Goal: Task Accomplishment & Management: Complete application form

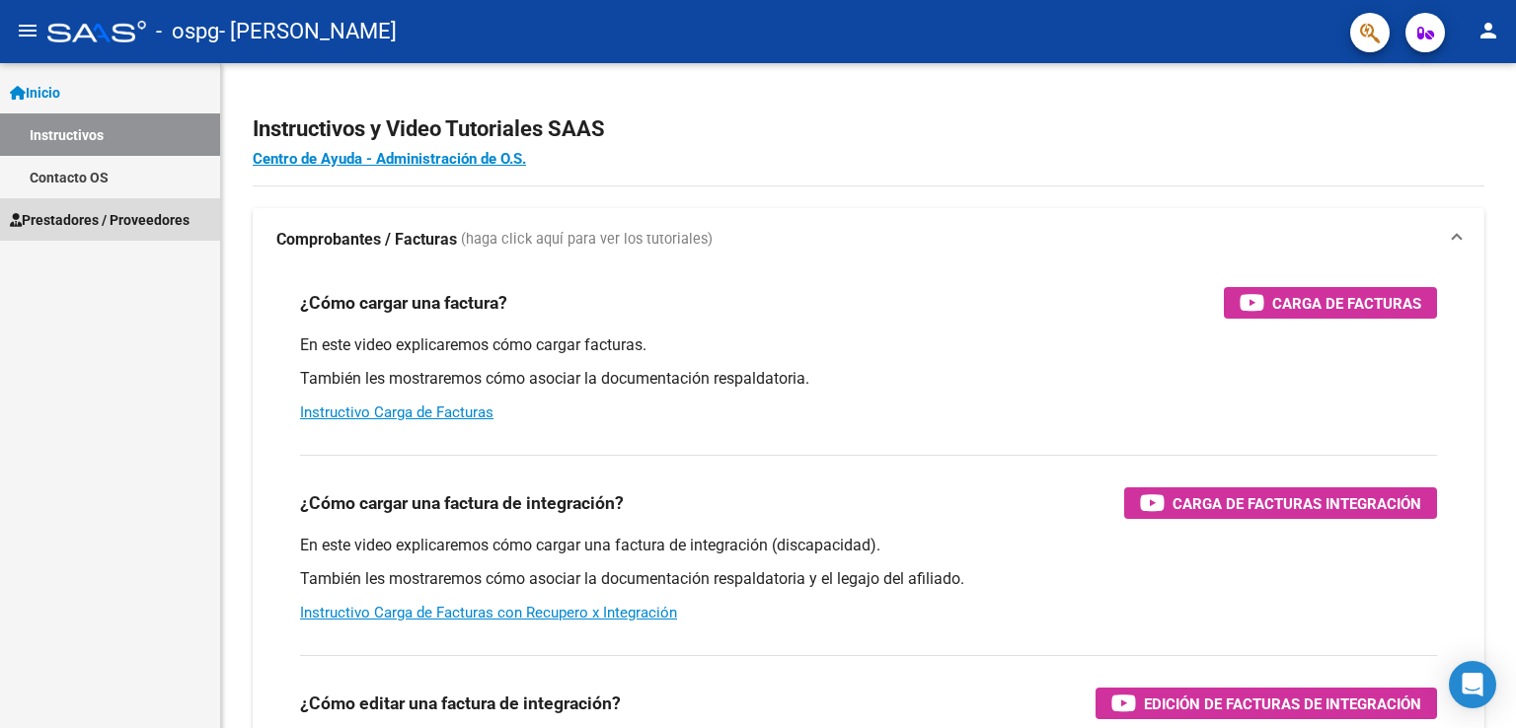
click at [88, 220] on span "Prestadores / Proveedores" at bounding box center [100, 220] width 180 height 22
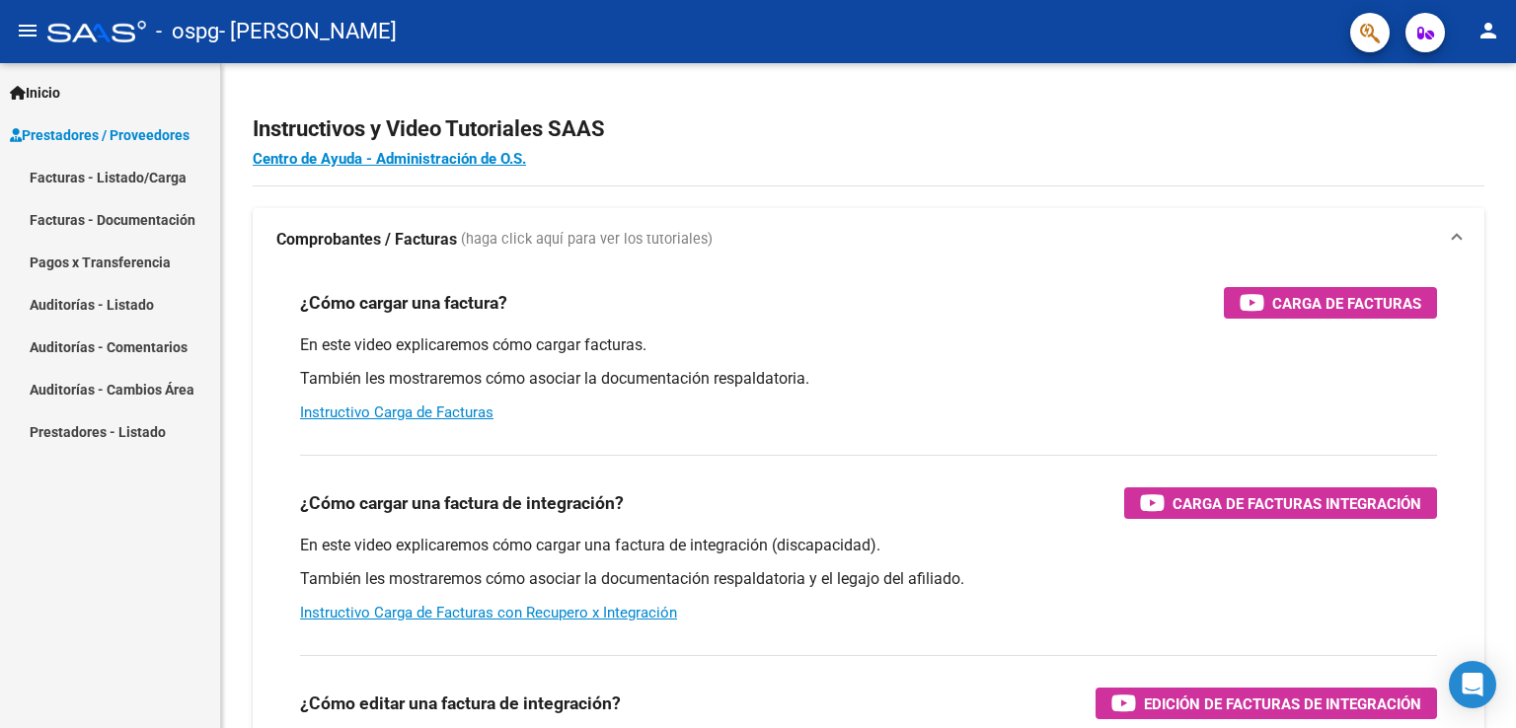
click at [105, 175] on link "Facturas - Listado/Carga" at bounding box center [110, 177] width 220 height 42
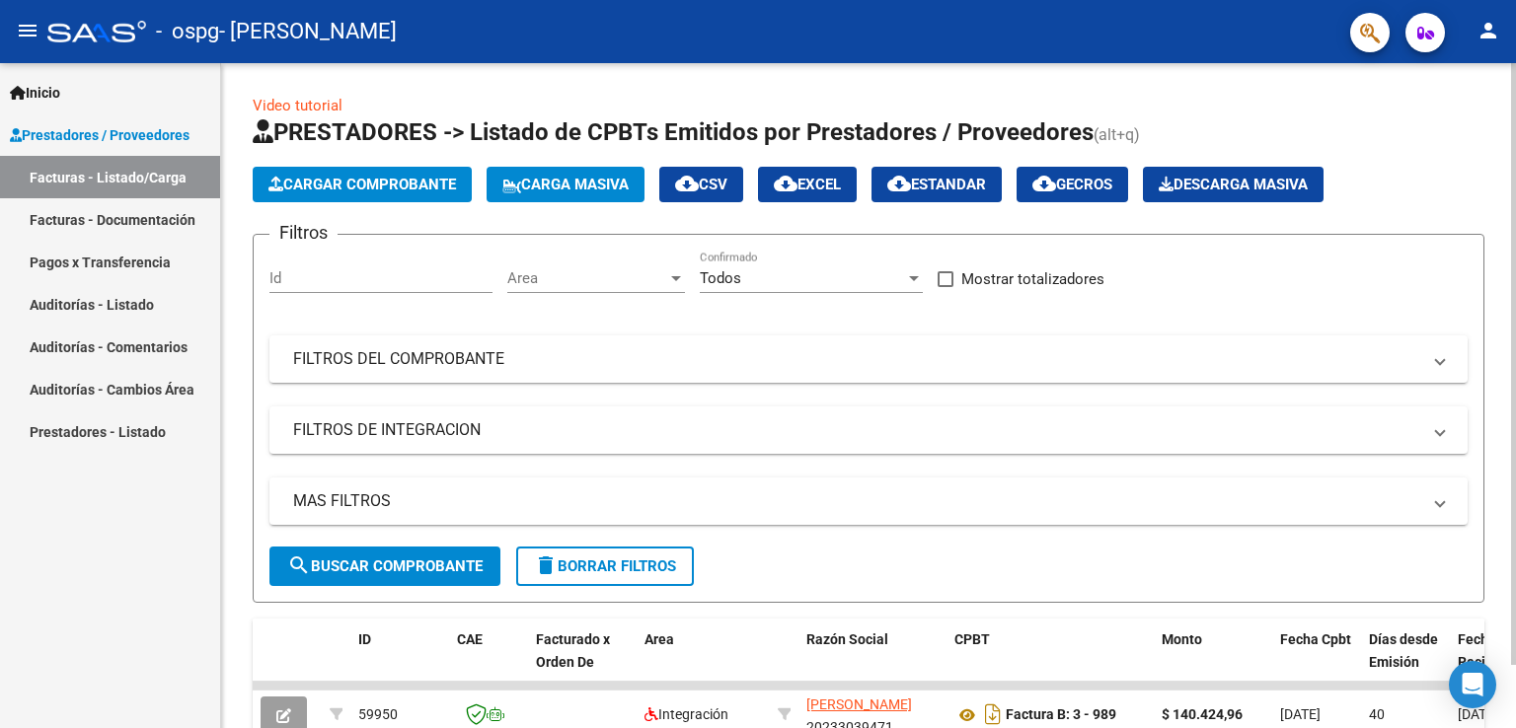
click at [420, 176] on span "Cargar Comprobante" at bounding box center [362, 185] width 188 height 18
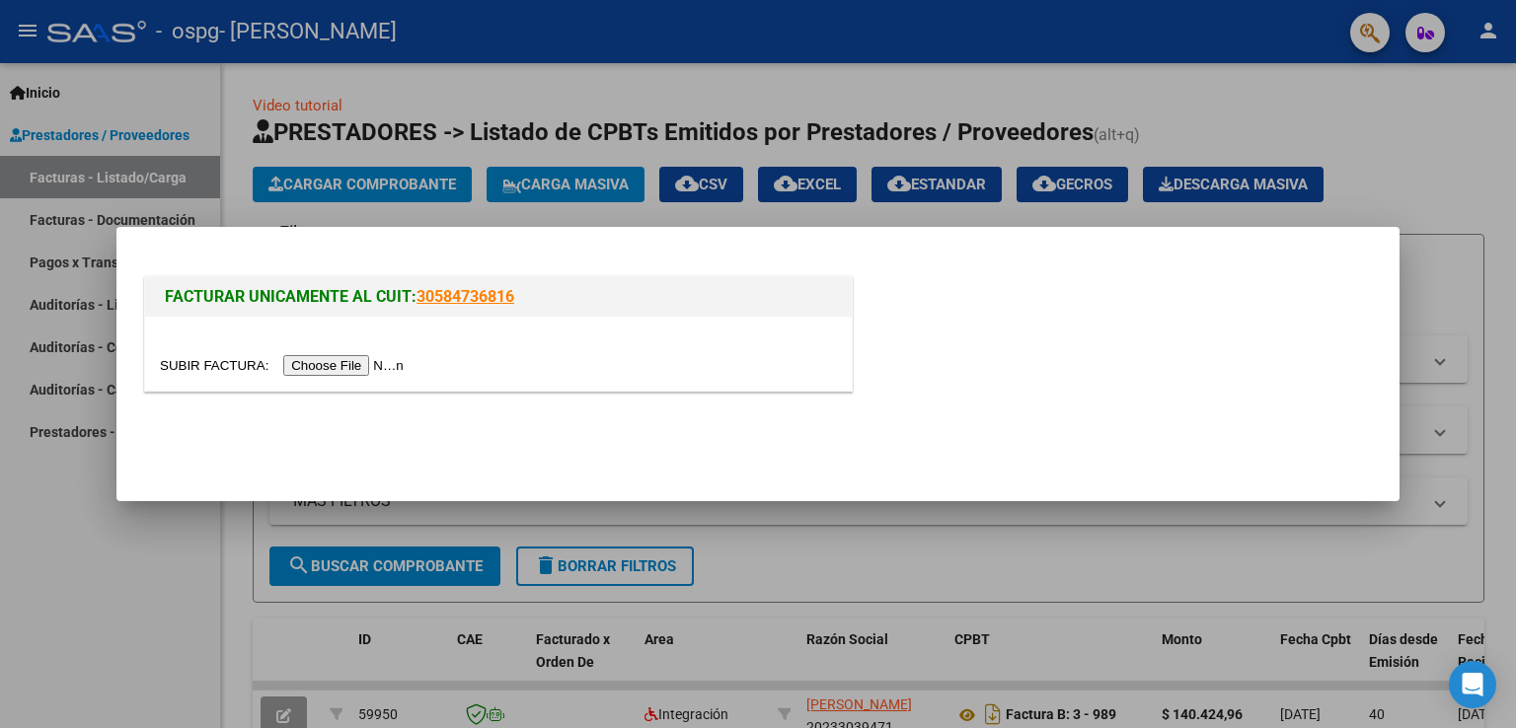
click at [380, 361] on input "file" at bounding box center [285, 365] width 250 height 21
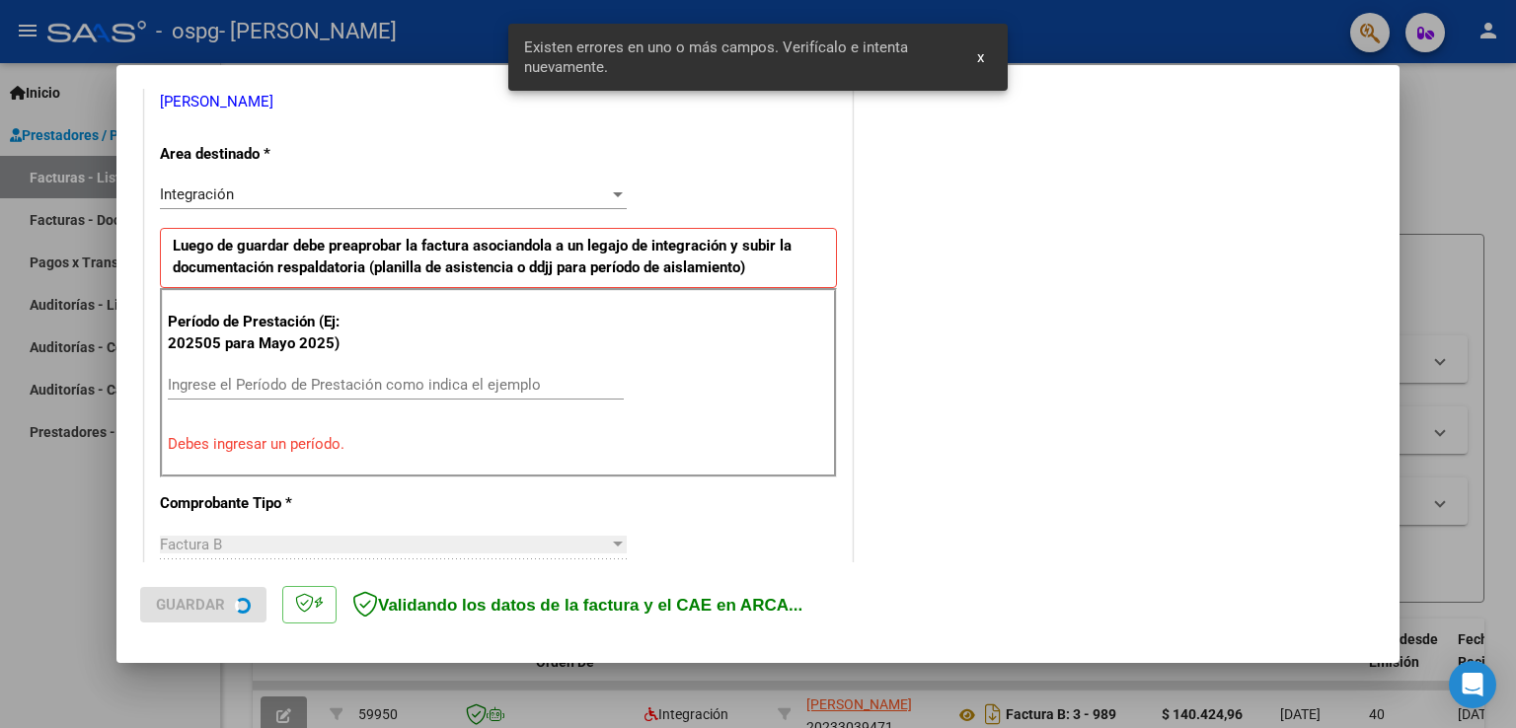
scroll to position [449, 0]
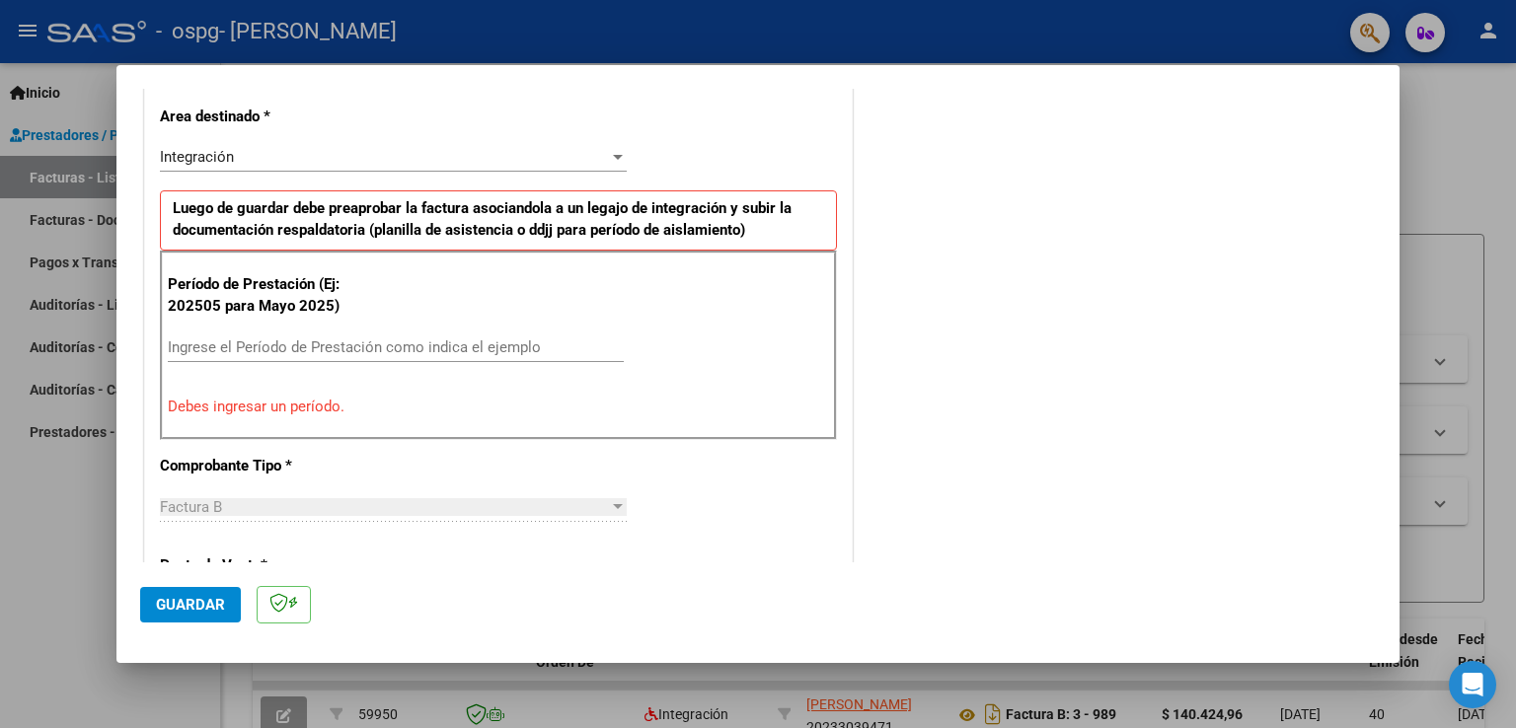
click at [271, 336] on div "Ingrese el Período de Prestación como indica el ejemplo" at bounding box center [396, 348] width 456 height 30
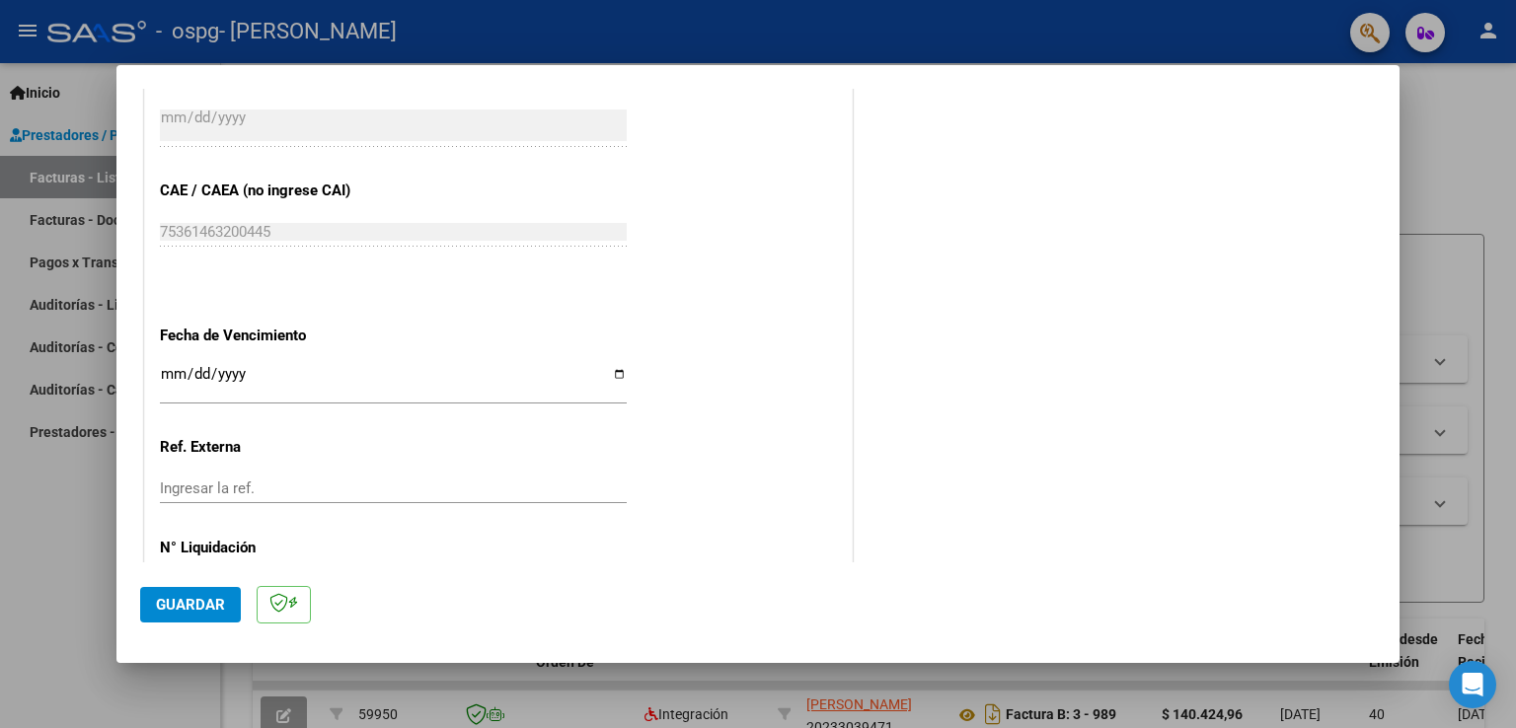
scroll to position [1261, 0]
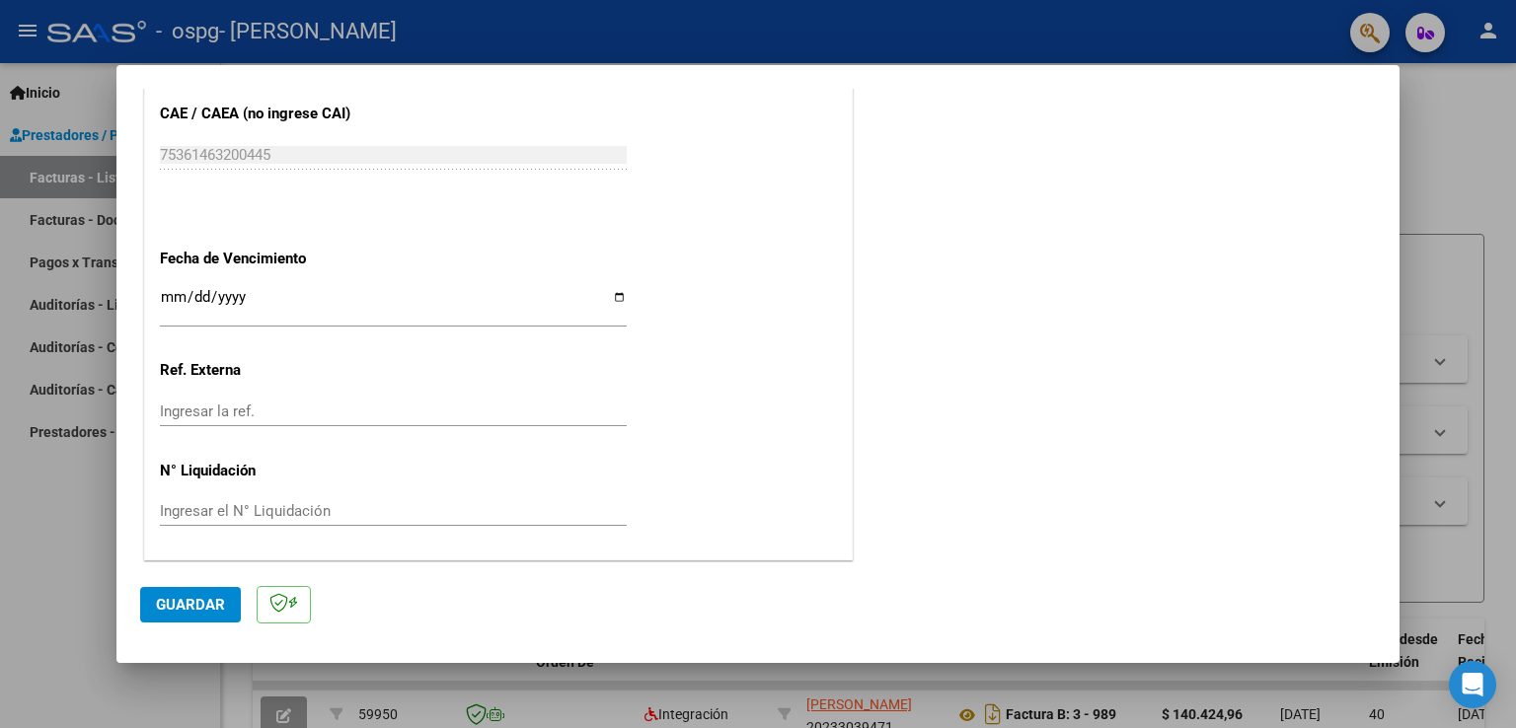
type input "202508"
click at [192, 596] on span "Guardar" at bounding box center [190, 605] width 69 height 18
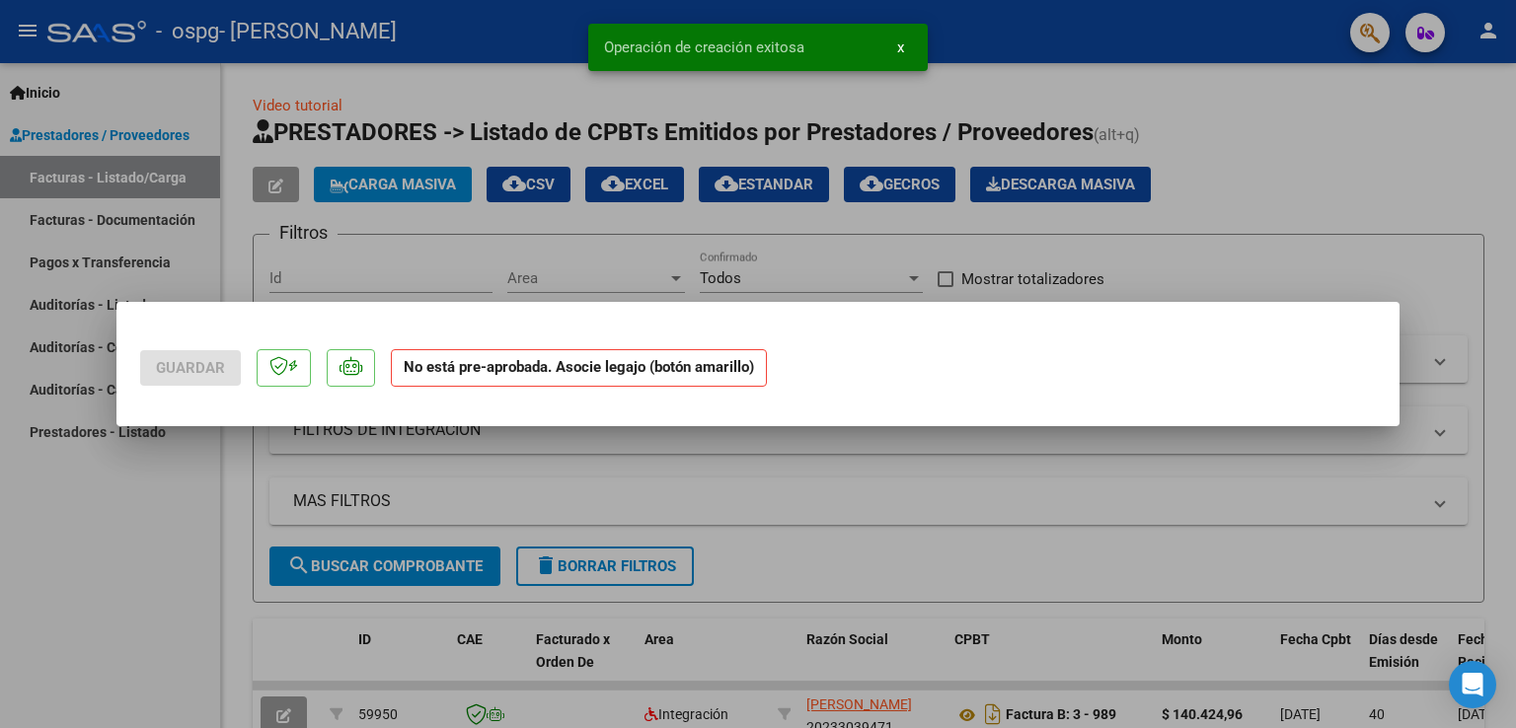
scroll to position [0, 0]
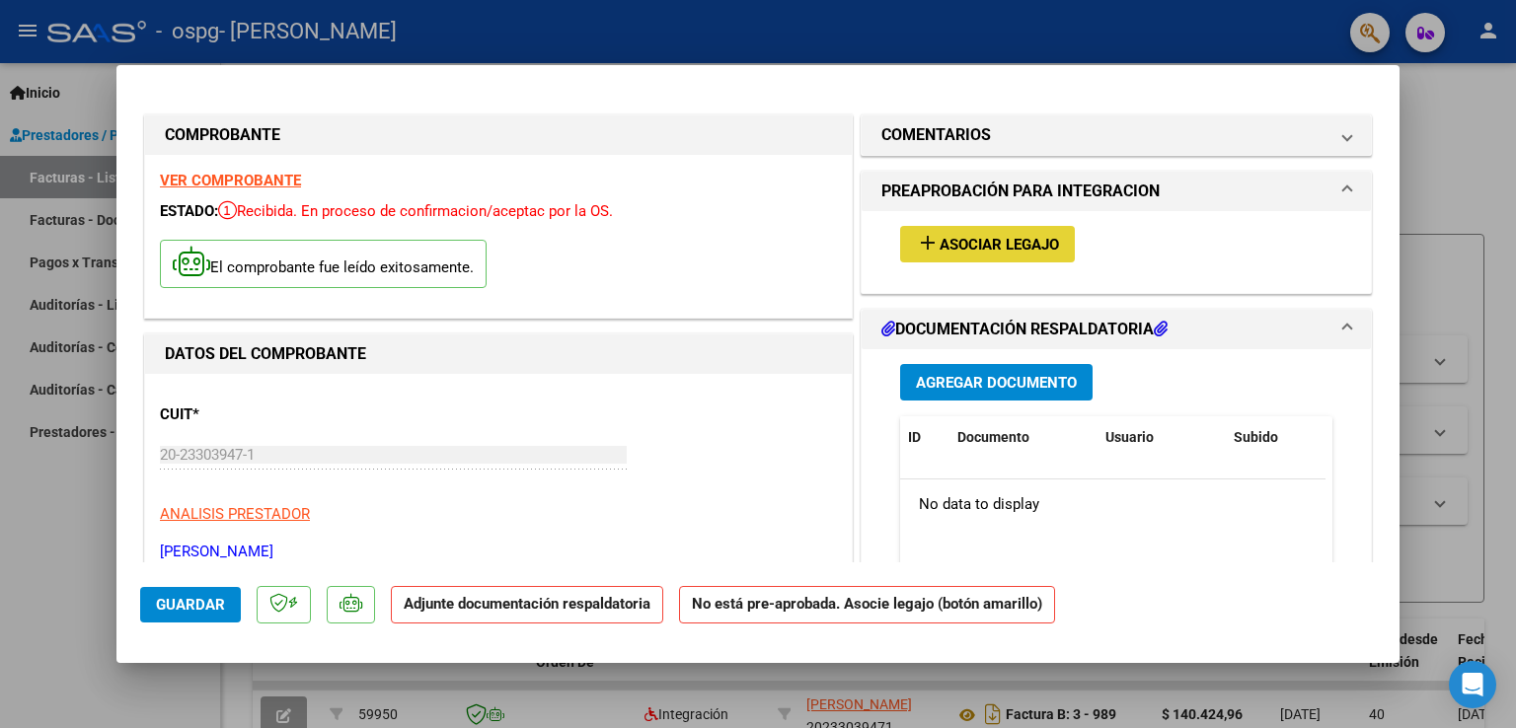
click at [980, 250] on span "Asociar Legajo" at bounding box center [998, 245] width 119 height 18
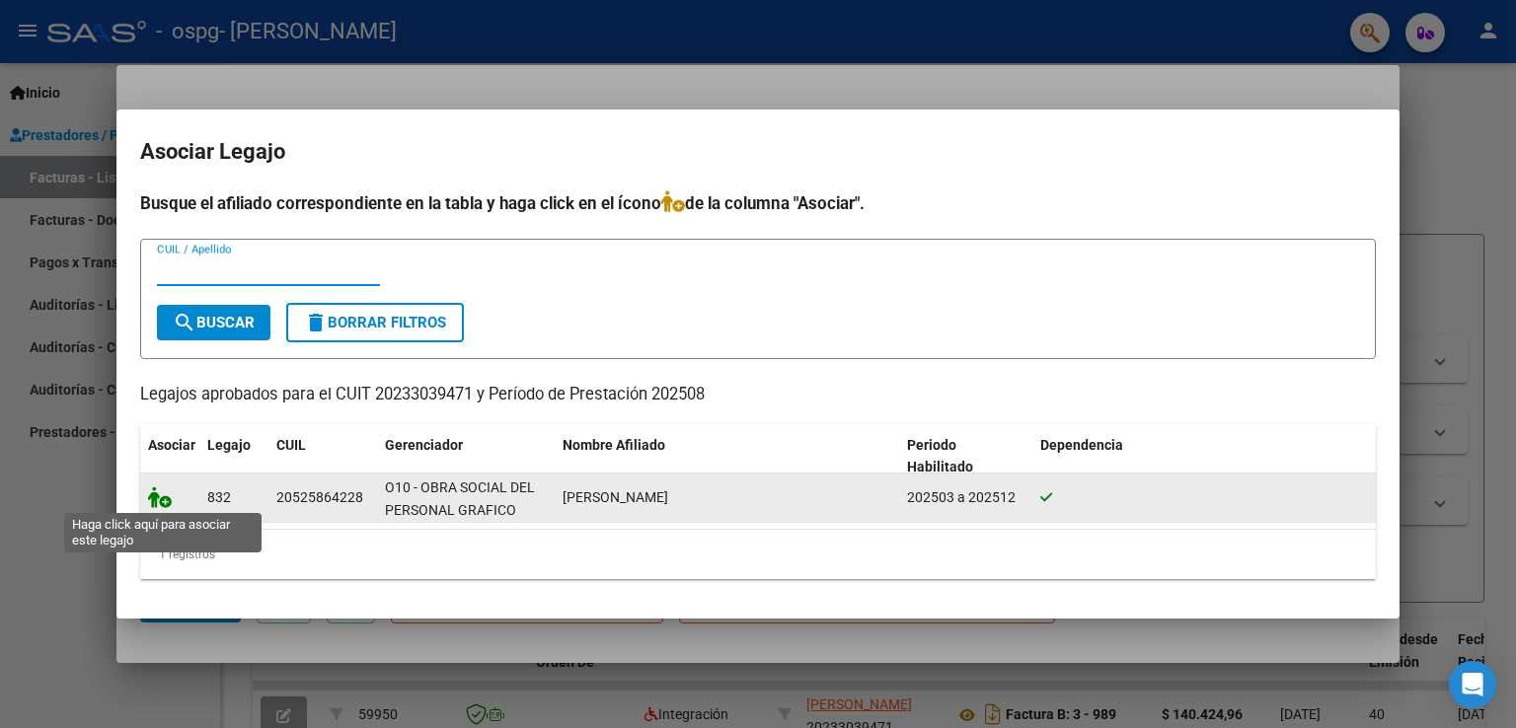
click at [152, 506] on icon at bounding box center [160, 498] width 24 height 22
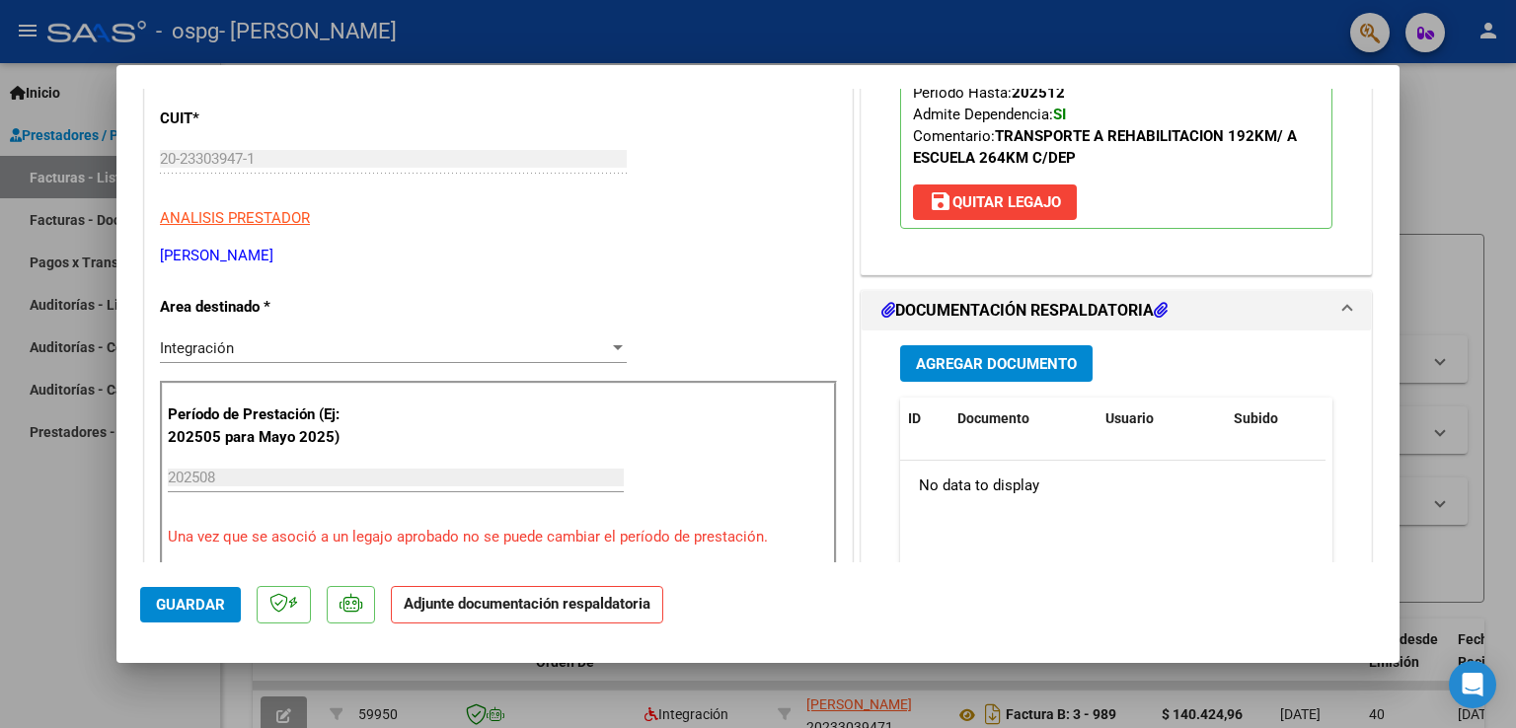
scroll to position [493, 0]
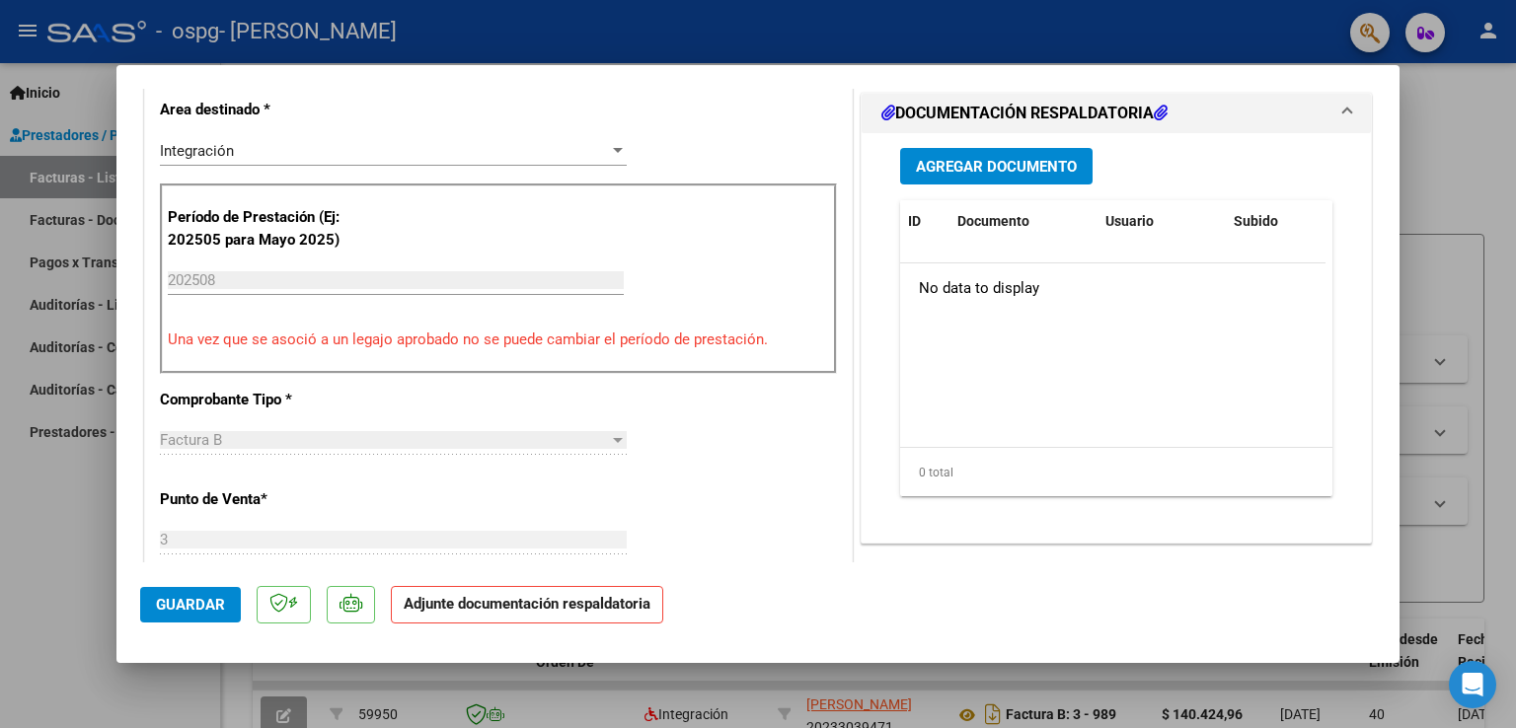
click at [979, 167] on span "Agregar Documento" at bounding box center [996, 167] width 161 height 18
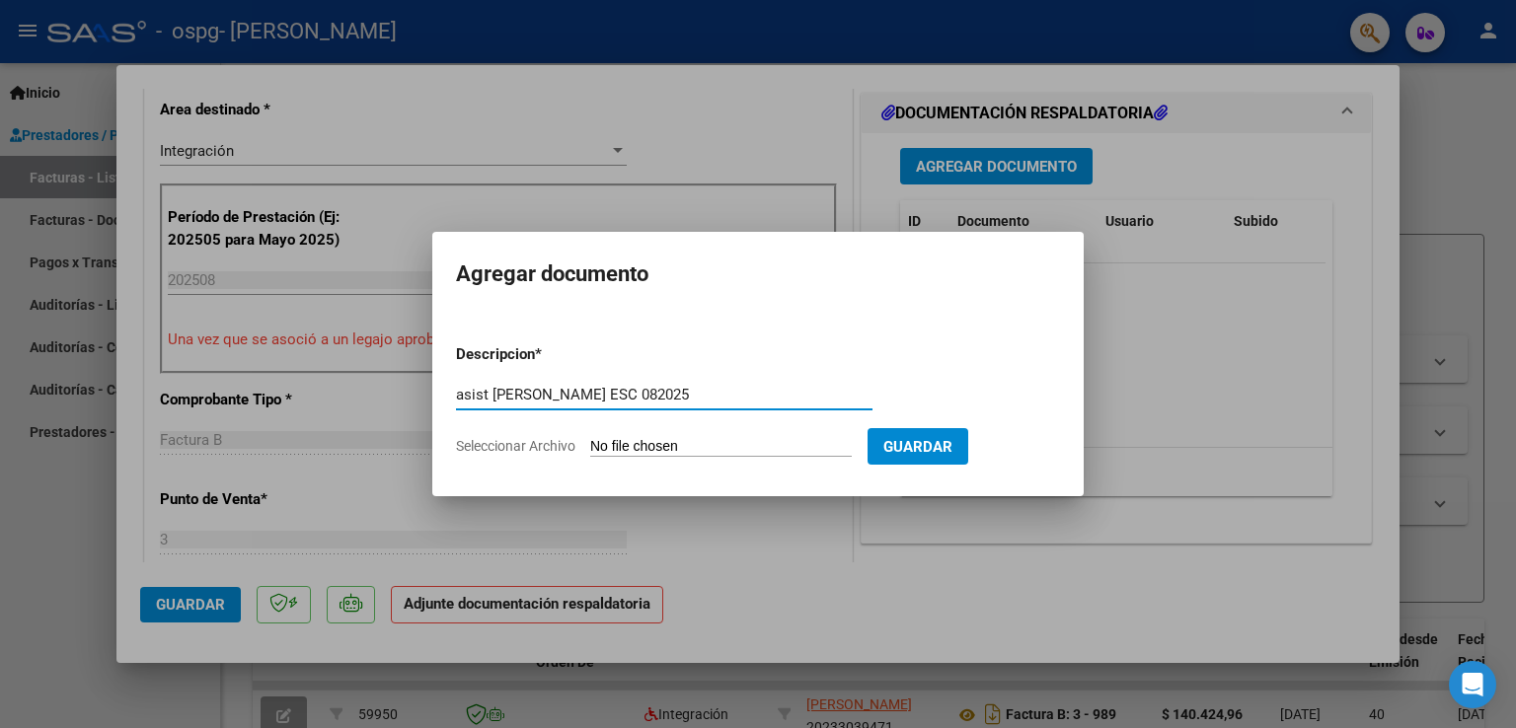
type input "asist [PERSON_NAME] ESC 082025"
click at [543, 443] on span "Seleccionar Archivo" at bounding box center [515, 446] width 119 height 16
click at [590, 443] on input "Seleccionar Archivo" at bounding box center [721, 447] width 262 height 19
type input "C:\fakepath\ASISTENCIA BLANCO TH ESCUELA 08 2025.pdf"
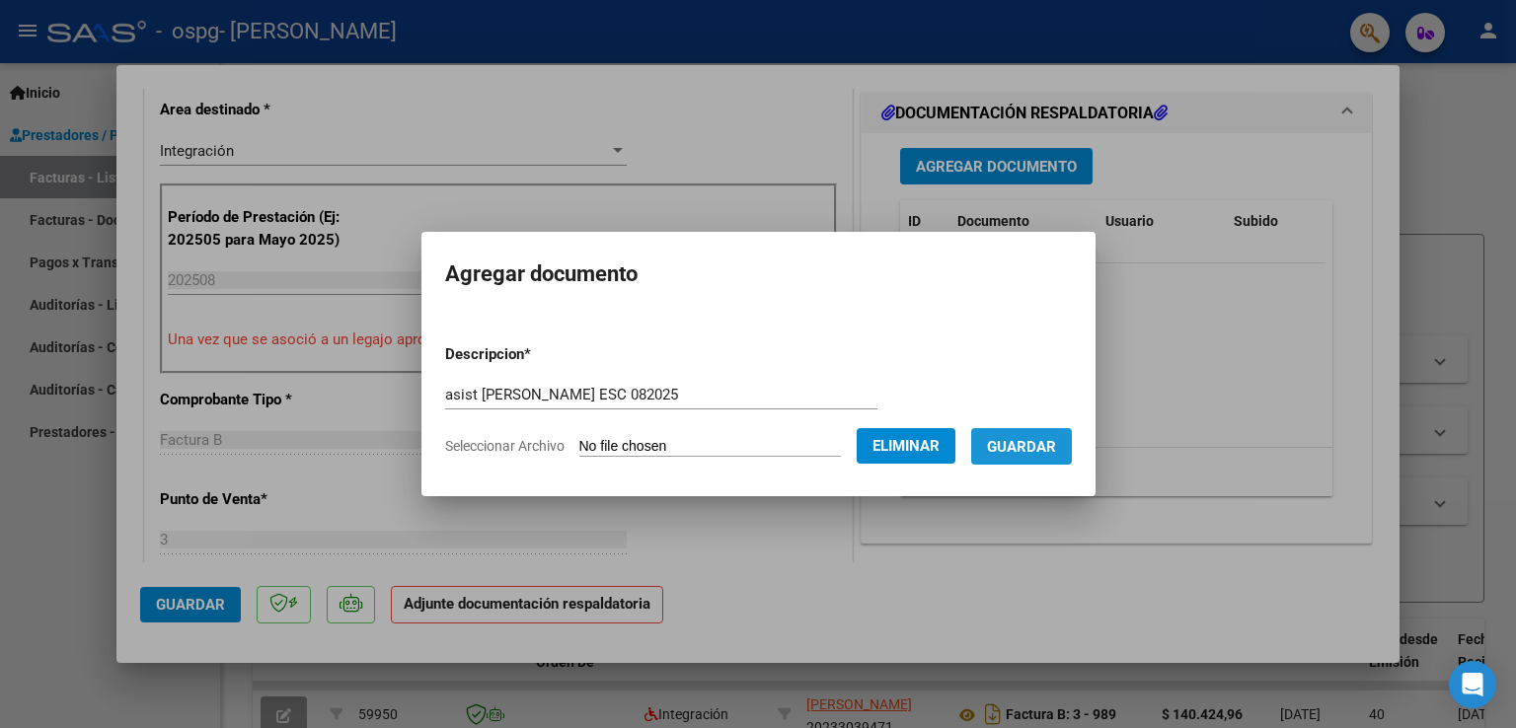
click at [1030, 451] on span "Guardar" at bounding box center [1021, 447] width 69 height 18
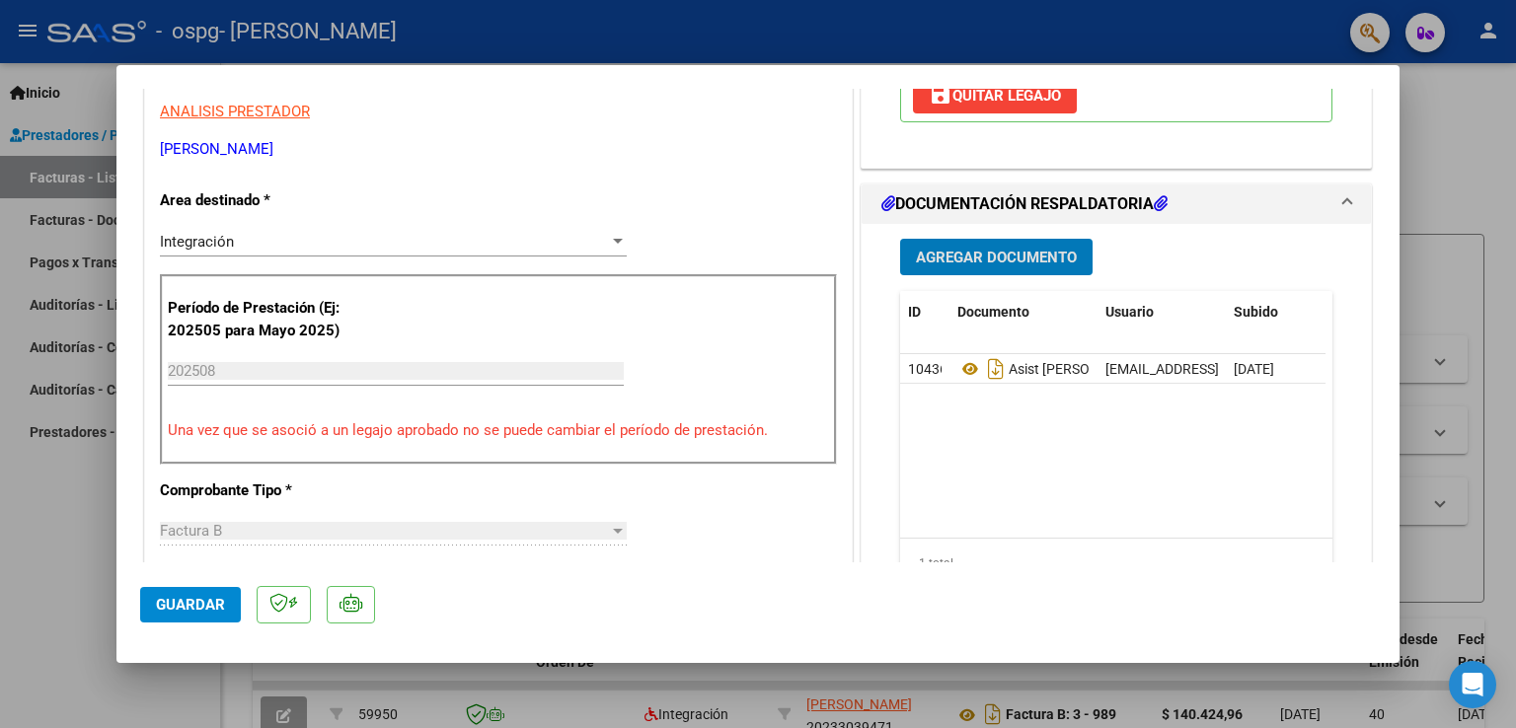
scroll to position [0, 0]
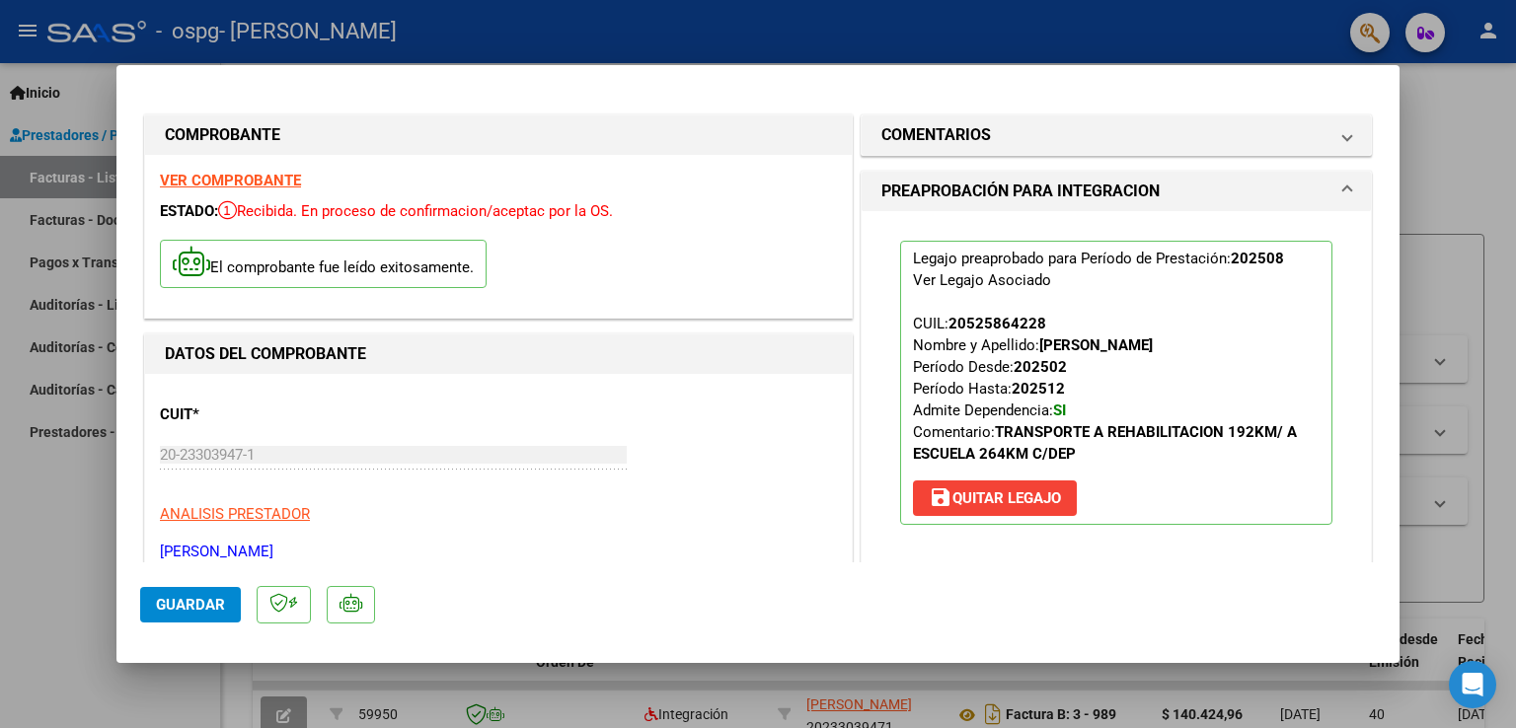
click at [1464, 163] on div at bounding box center [758, 364] width 1516 height 728
type input "$ 0,00"
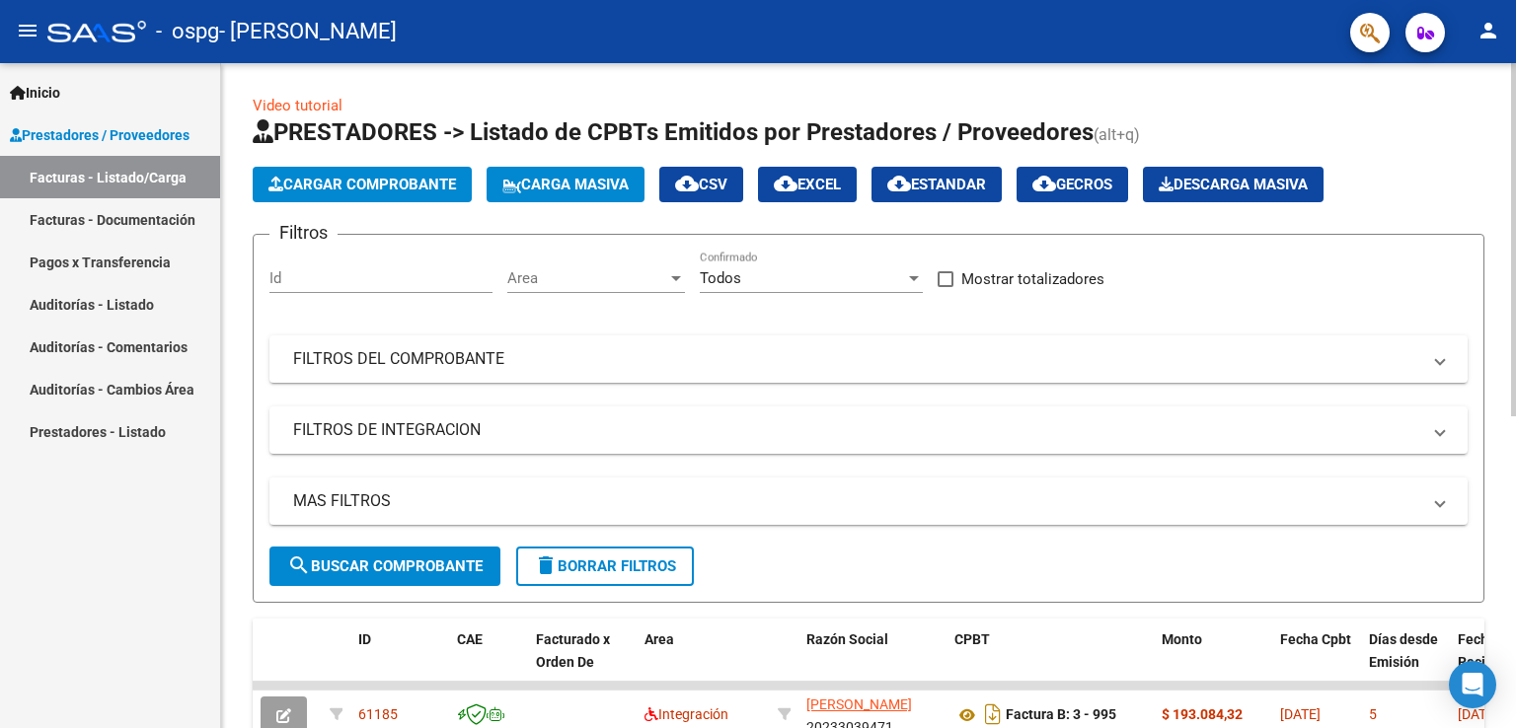
click at [335, 183] on span "Cargar Comprobante" at bounding box center [362, 185] width 188 height 18
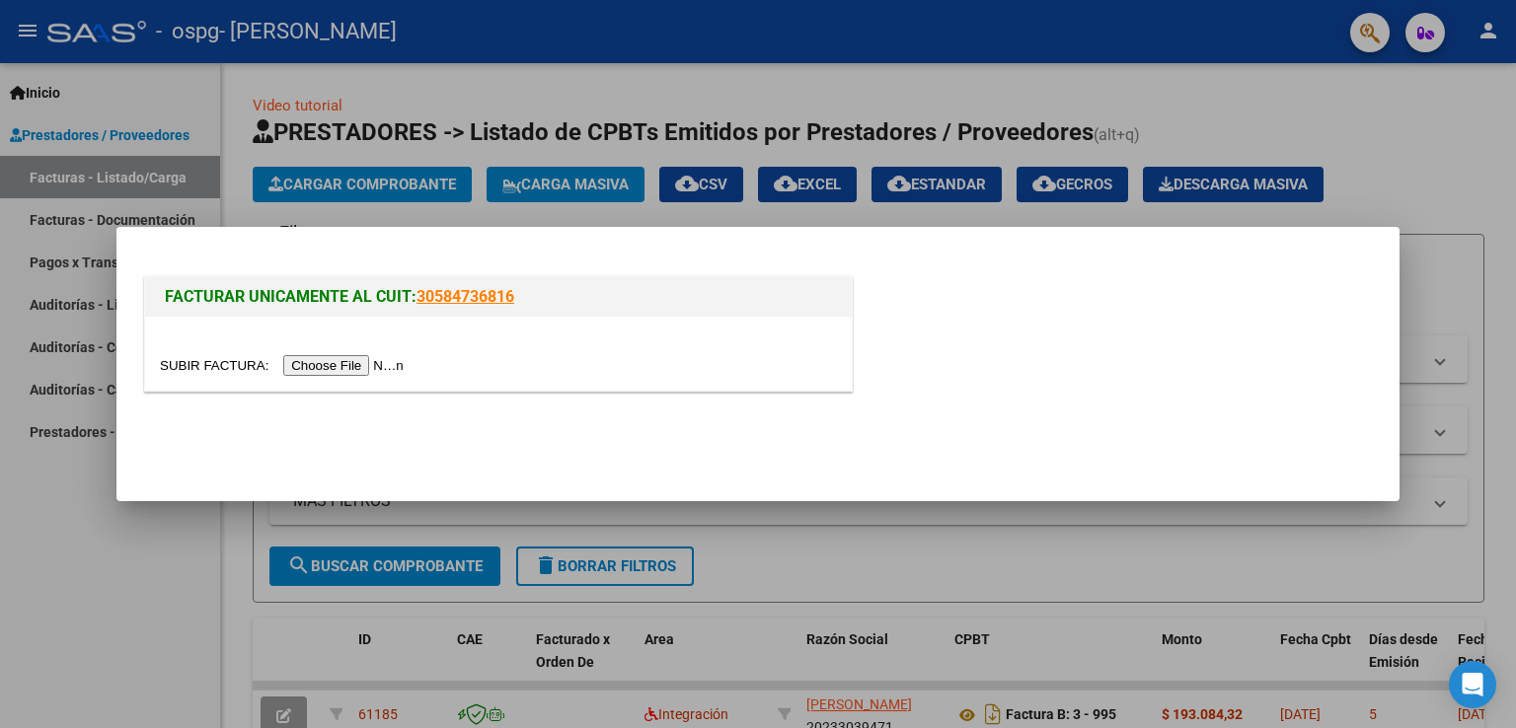
click at [368, 365] on input "file" at bounding box center [285, 365] width 250 height 21
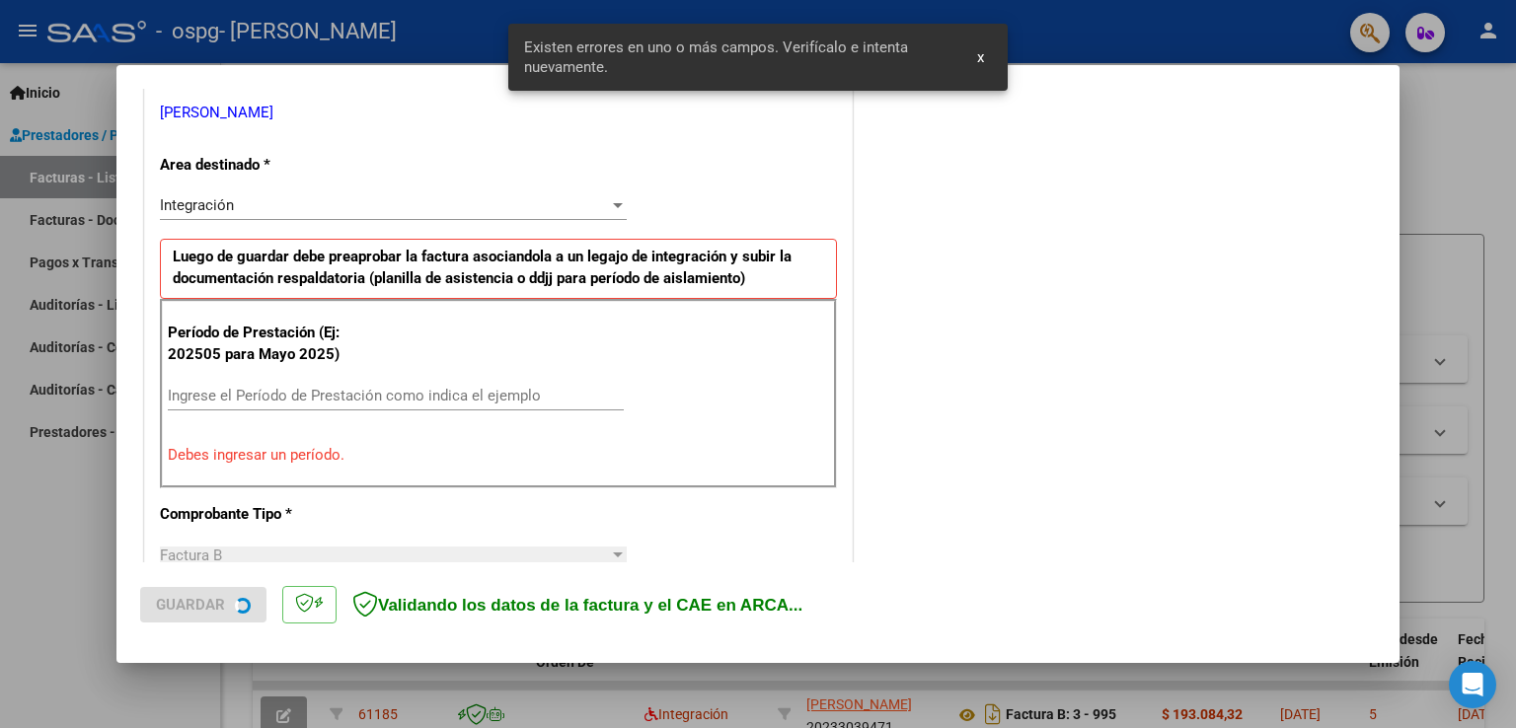
scroll to position [449, 0]
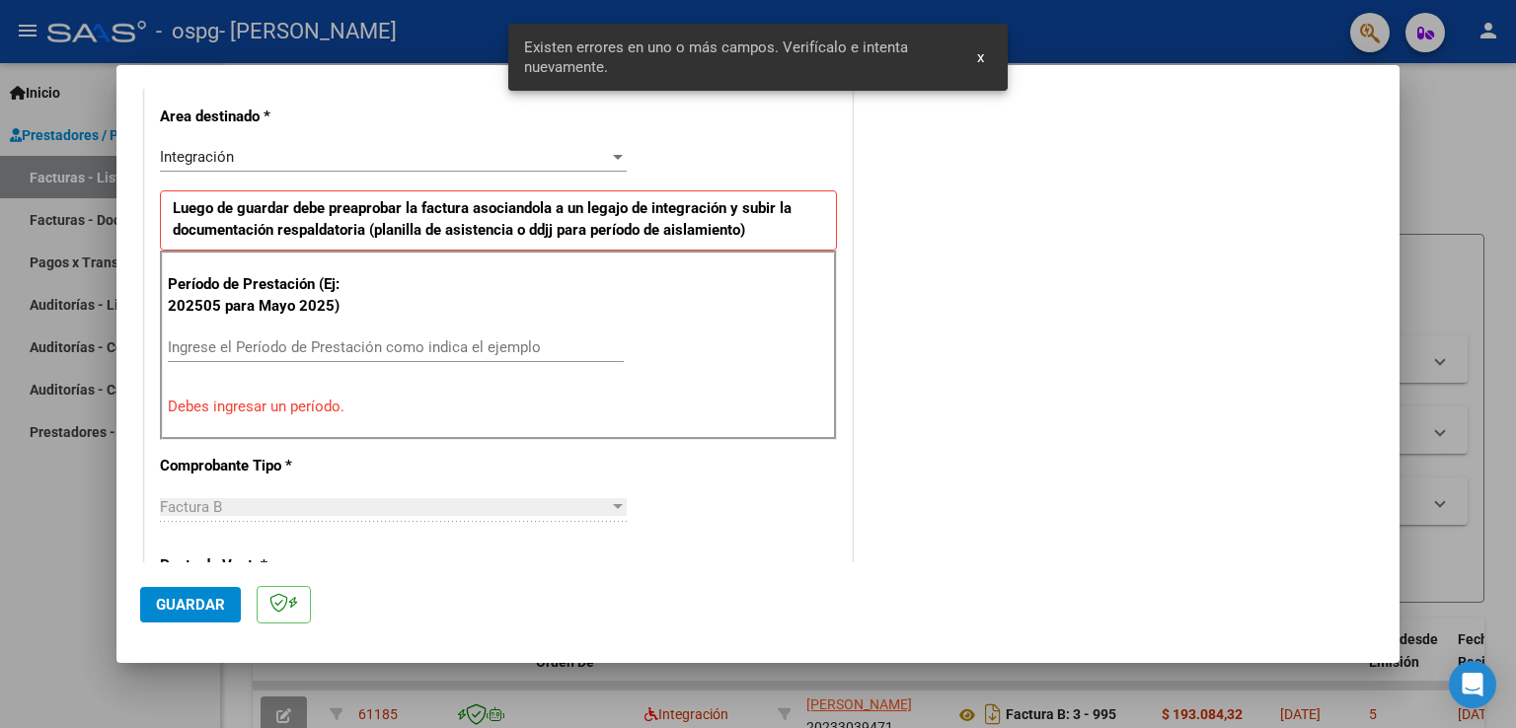
click at [225, 338] on input "Ingrese el Período de Prestación como indica el ejemplo" at bounding box center [396, 347] width 456 height 18
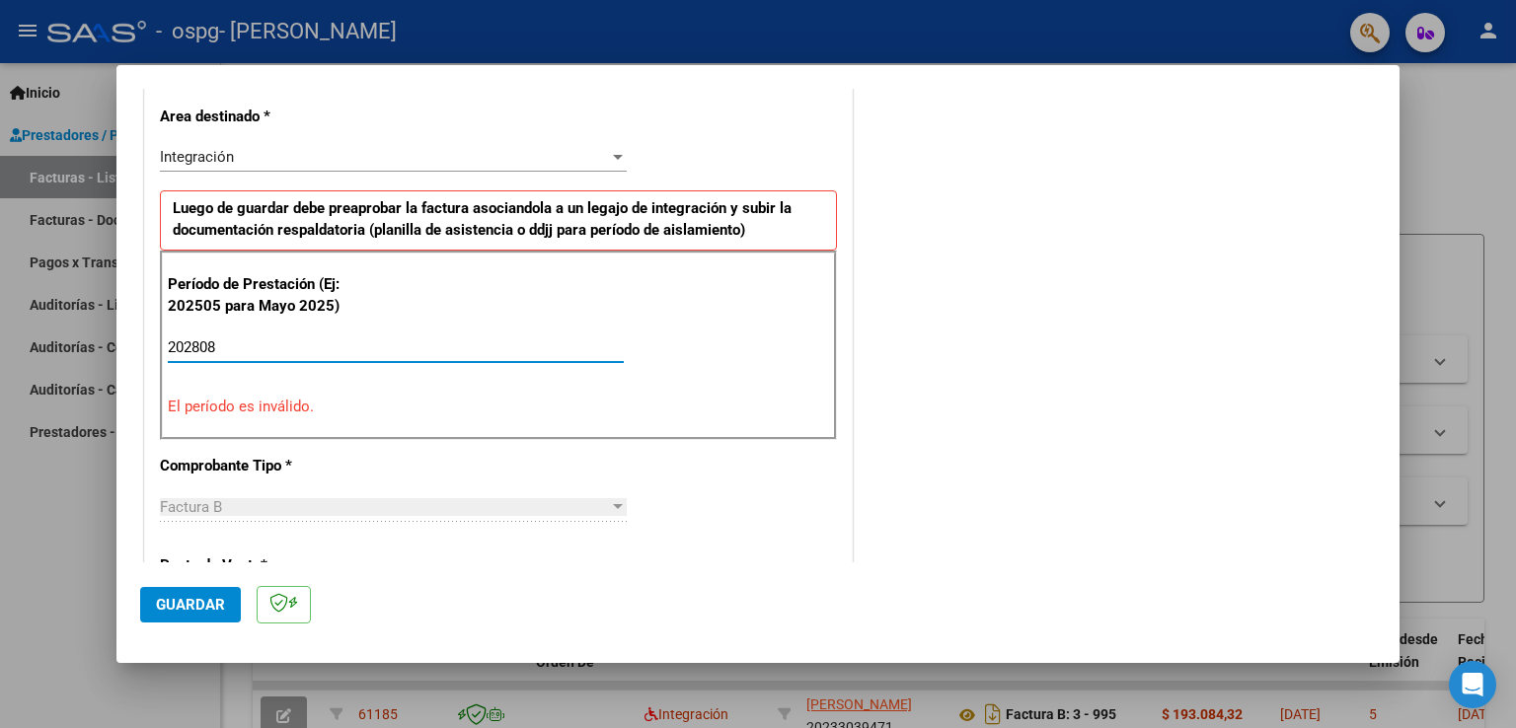
click at [979, 320] on div "COMENTARIOS Comentarios del Prestador / Gerenciador:" at bounding box center [1116, 545] width 519 height 1766
click at [195, 344] on input "202808" at bounding box center [396, 347] width 456 height 18
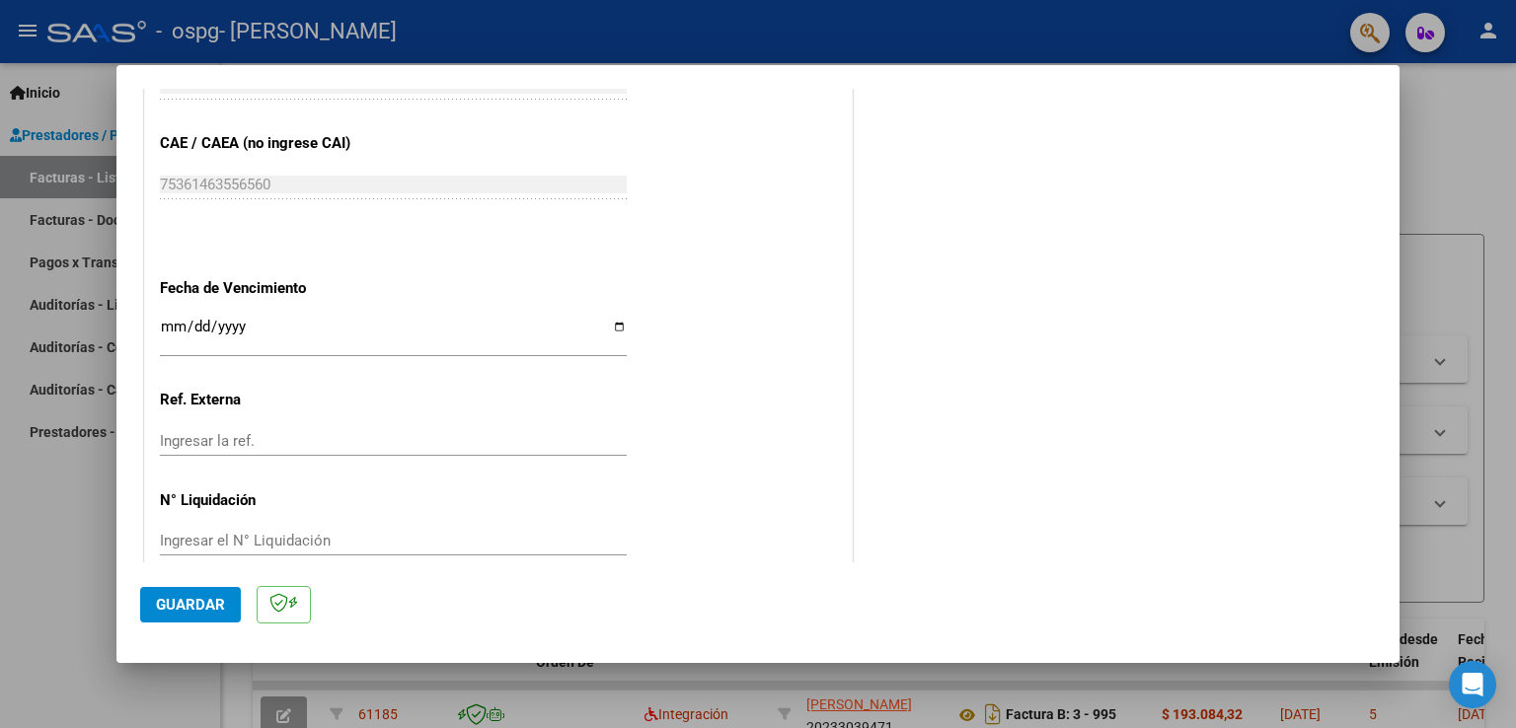
scroll to position [1238, 0]
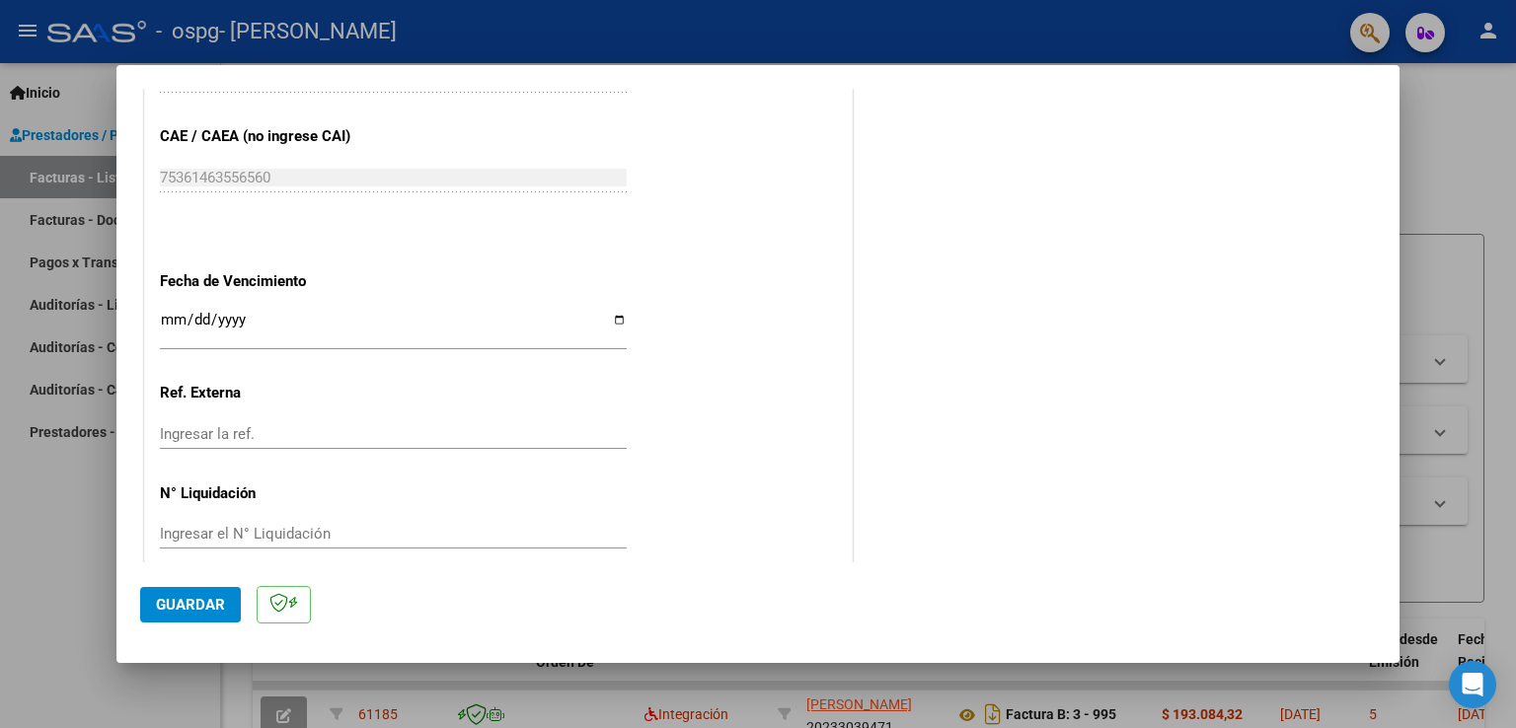
type input "202508"
click at [194, 597] on span "Guardar" at bounding box center [190, 605] width 69 height 18
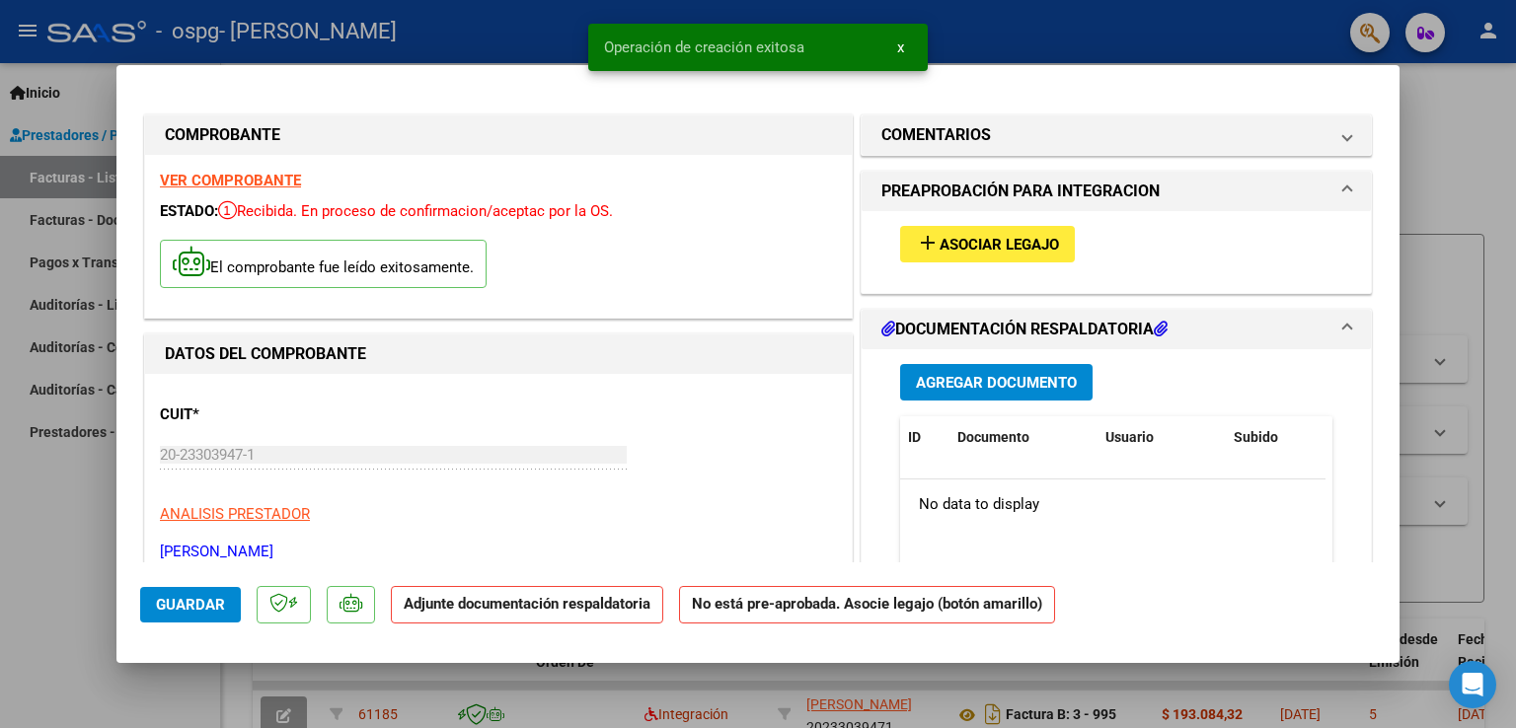
click at [1008, 244] on span "Asociar Legajo" at bounding box center [998, 245] width 119 height 18
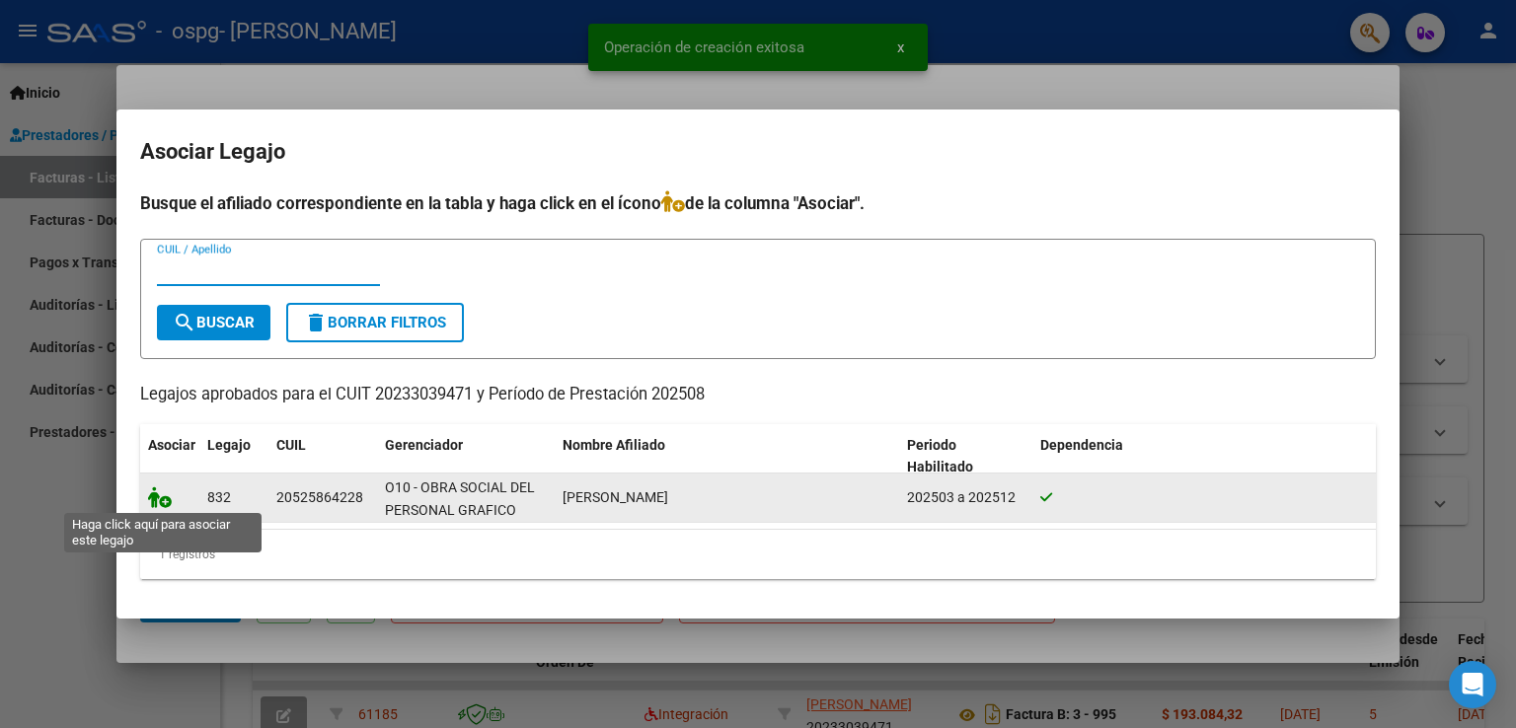
click at [151, 498] on icon at bounding box center [160, 498] width 24 height 22
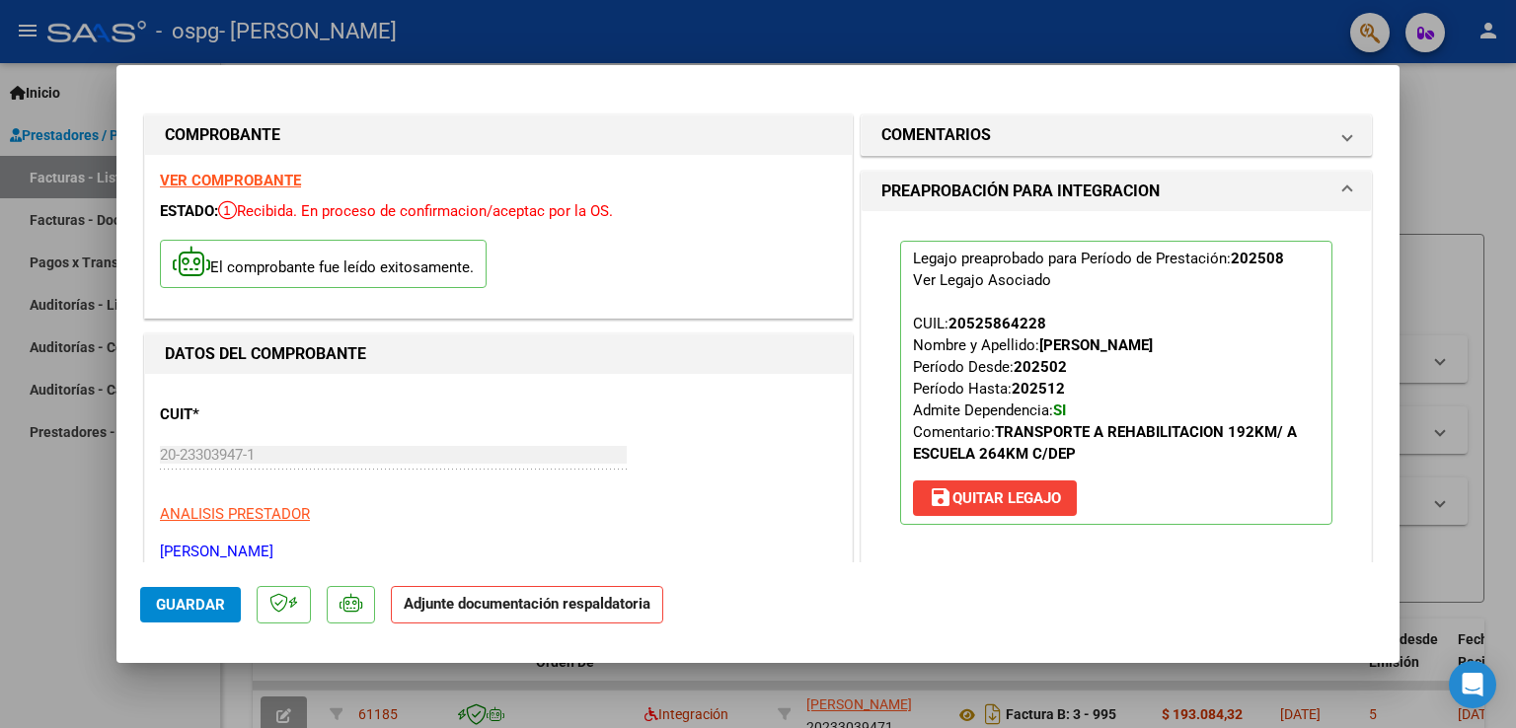
scroll to position [493, 0]
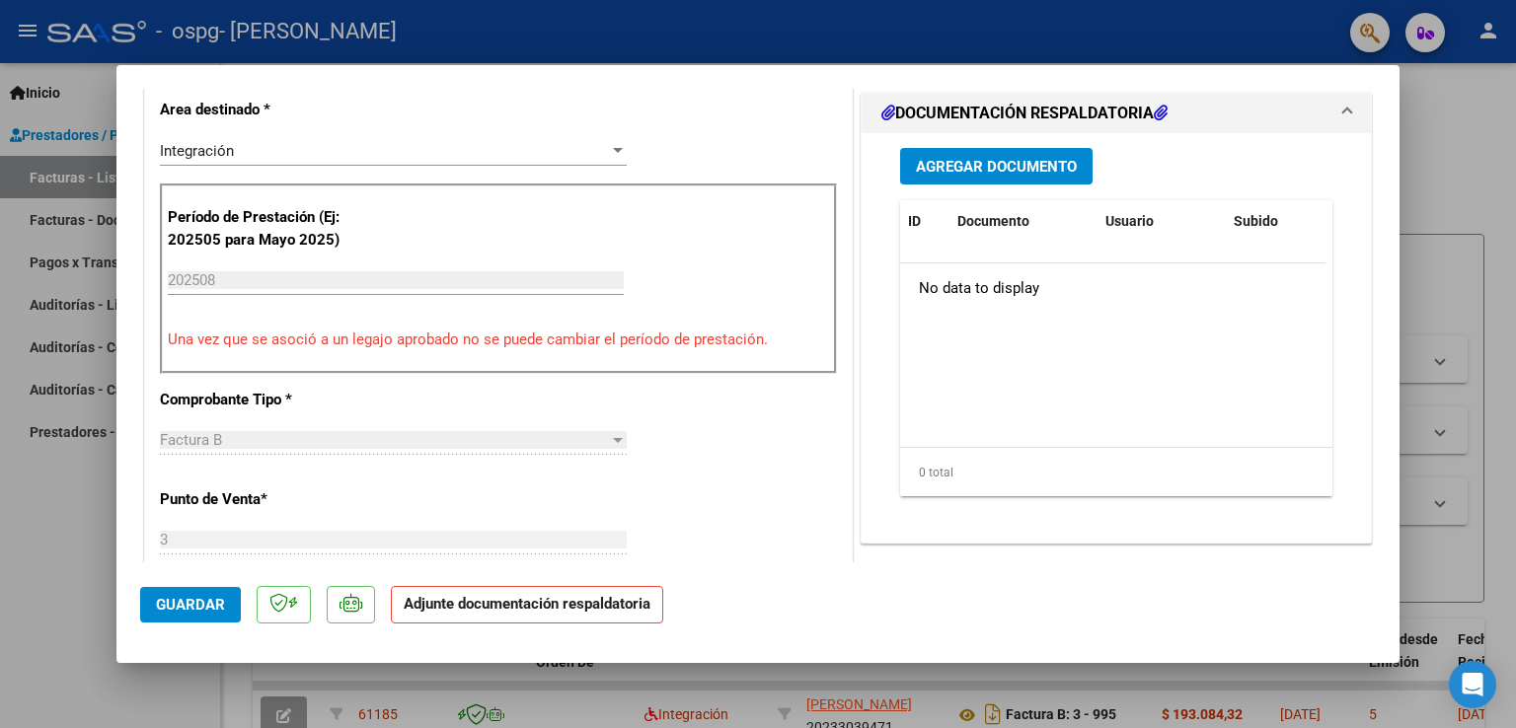
click at [1019, 164] on span "Agregar Documento" at bounding box center [996, 167] width 161 height 18
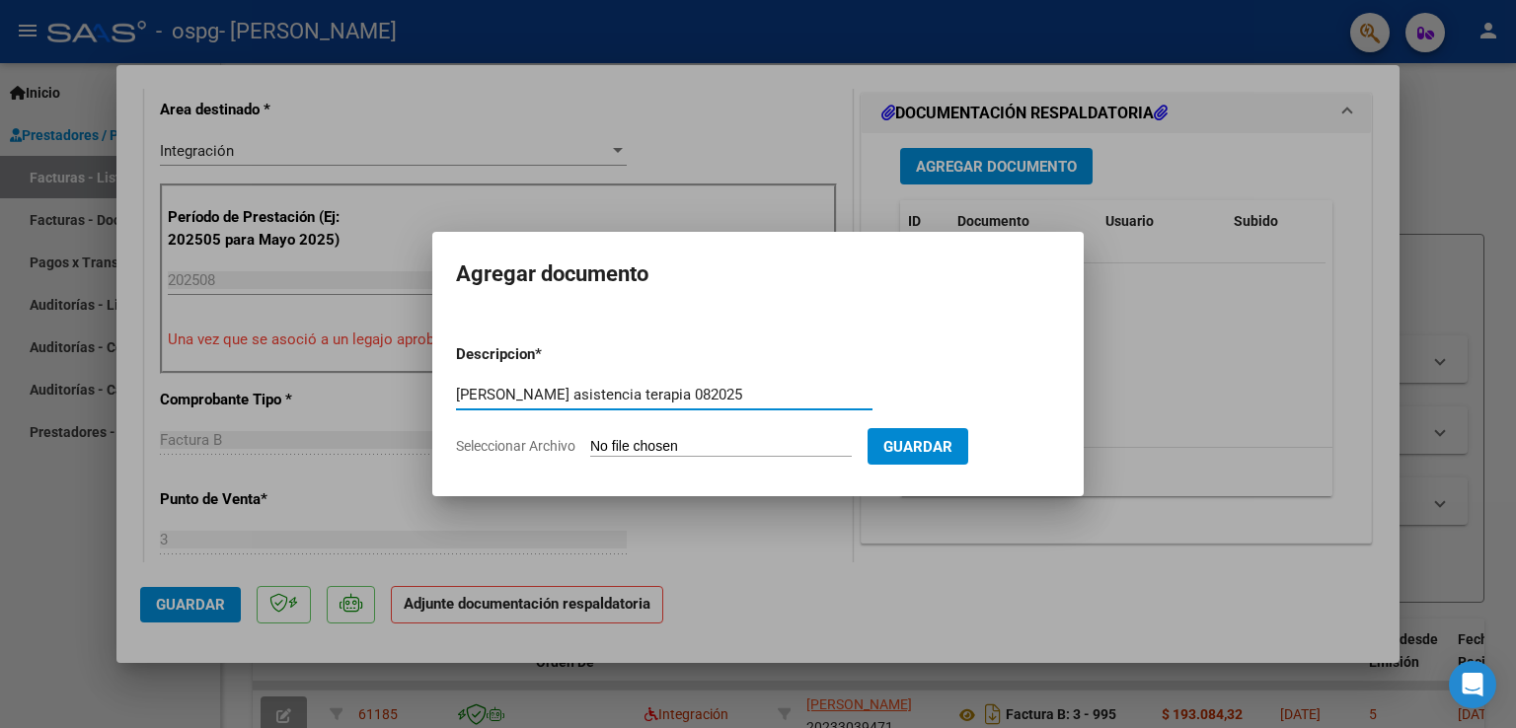
type input "[PERSON_NAME] asistencia terapia 082025"
click at [525, 446] on span "Seleccionar Archivo" at bounding box center [515, 446] width 119 height 16
click at [590, 446] on input "Seleccionar Archivo" at bounding box center [721, 447] width 262 height 19
type input "C:\fakepath\ASISTENCIA BLANCO TH ter 08 2025.pdf"
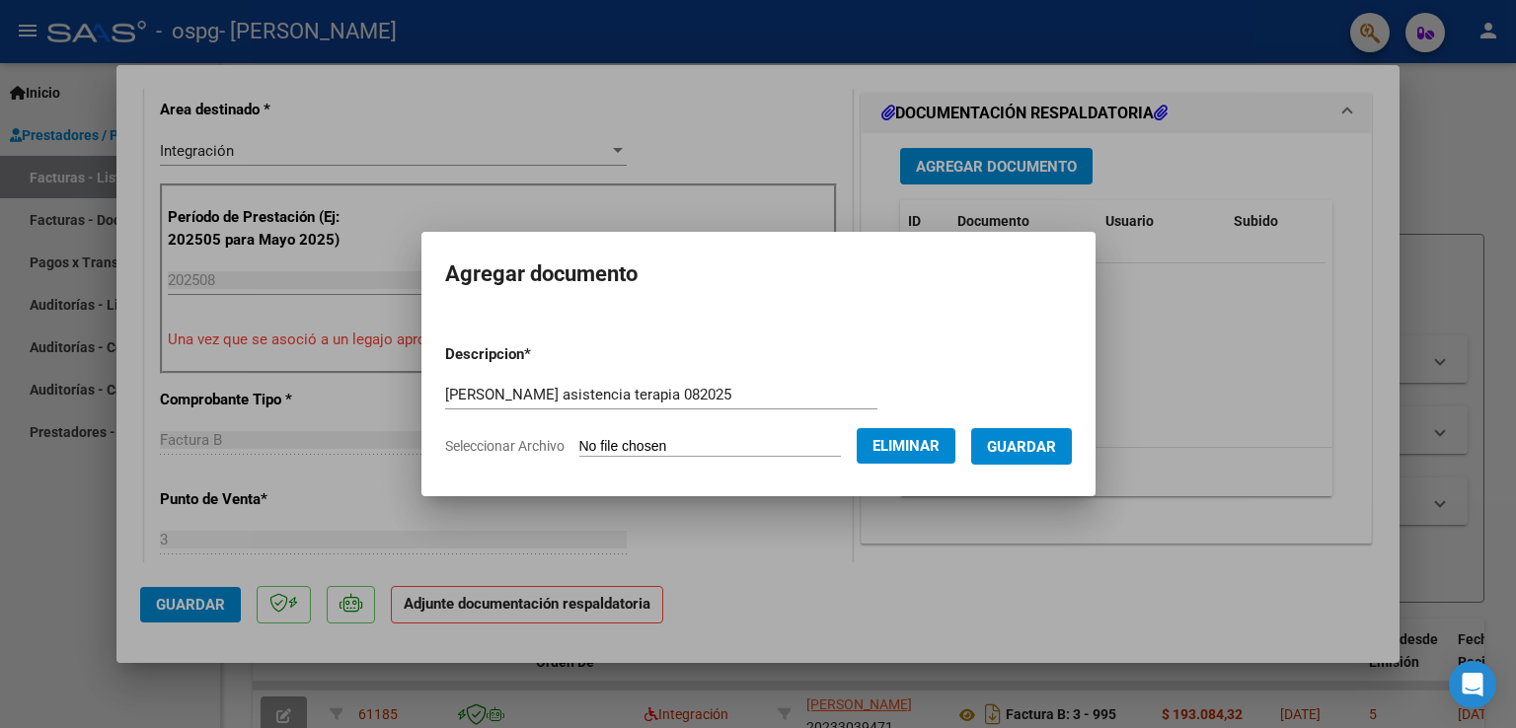
click at [1046, 444] on span "Guardar" at bounding box center [1021, 447] width 69 height 18
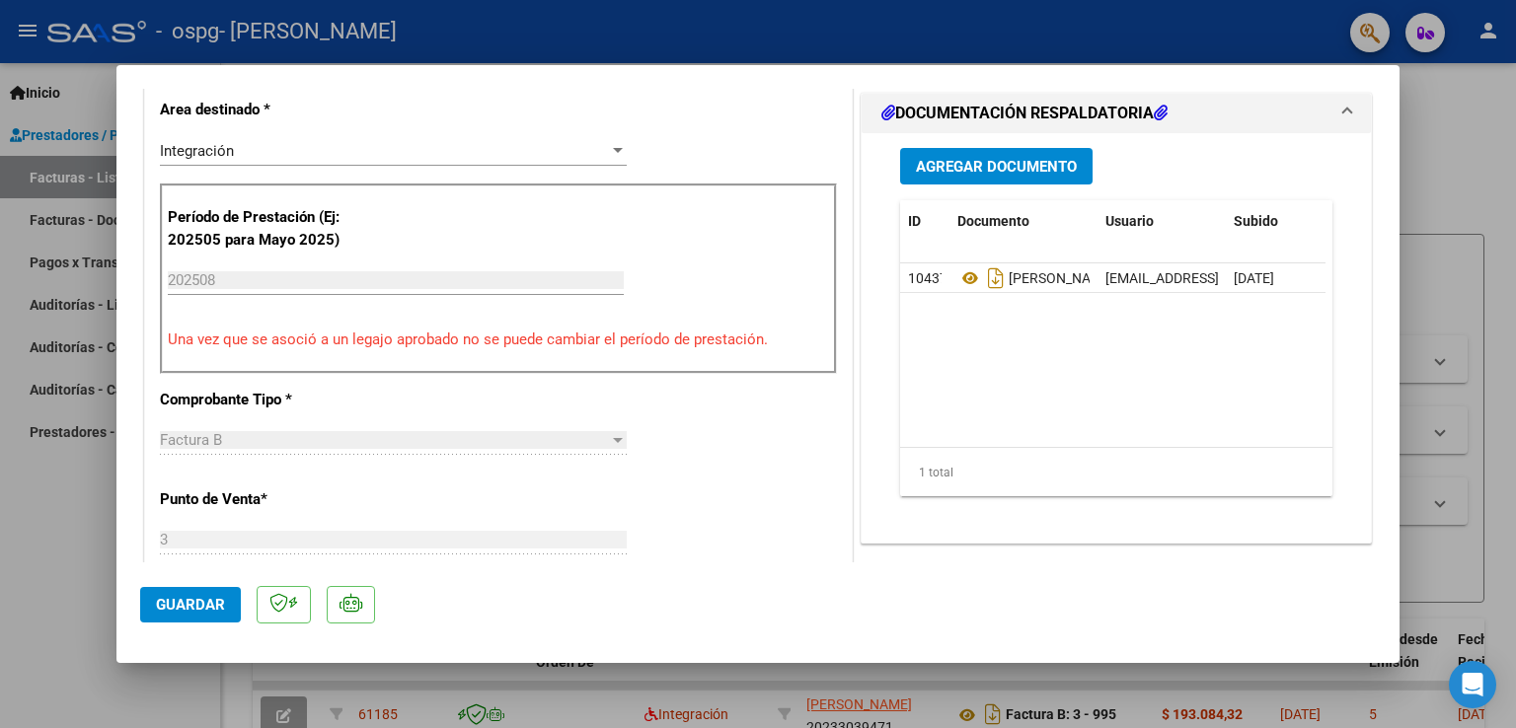
click at [1471, 155] on div at bounding box center [758, 364] width 1516 height 728
type input "$ 0,00"
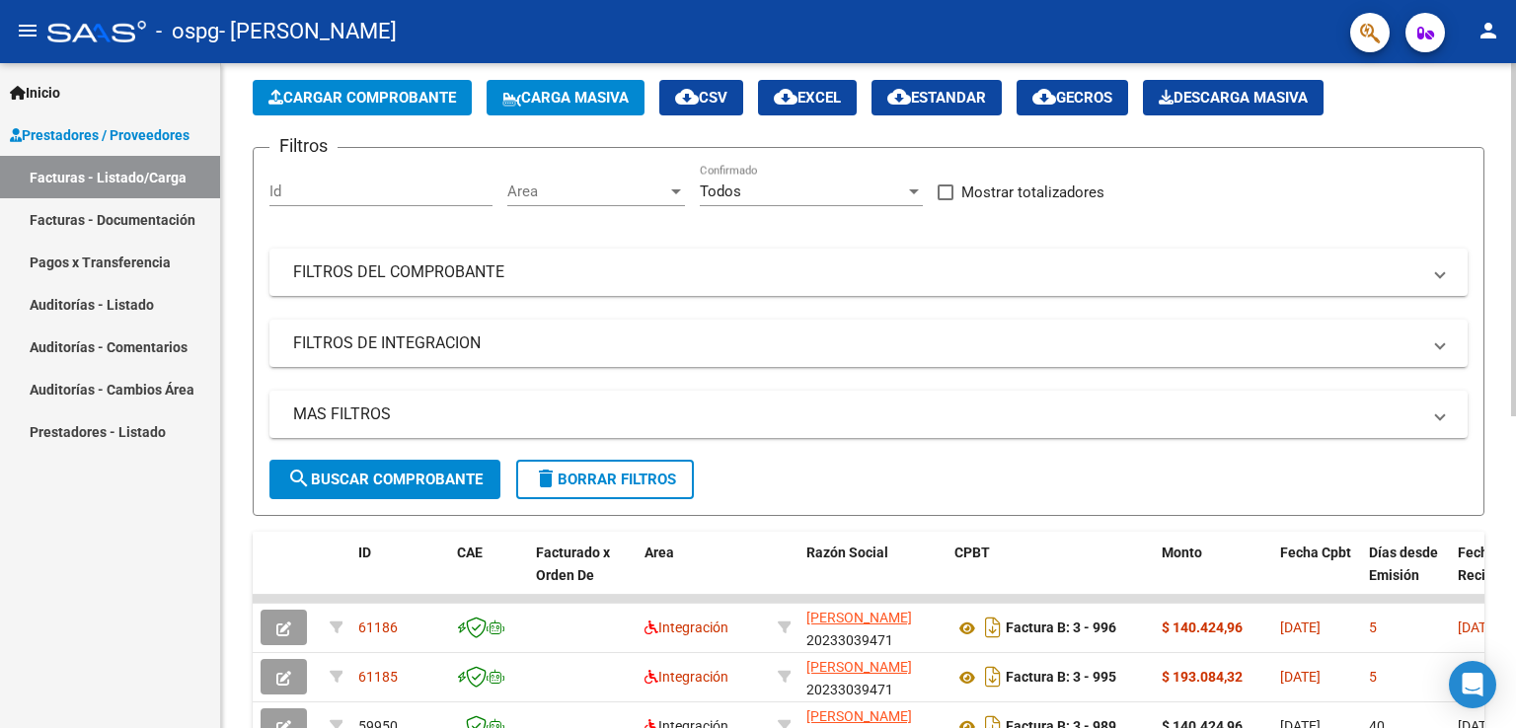
scroll to position [197, 0]
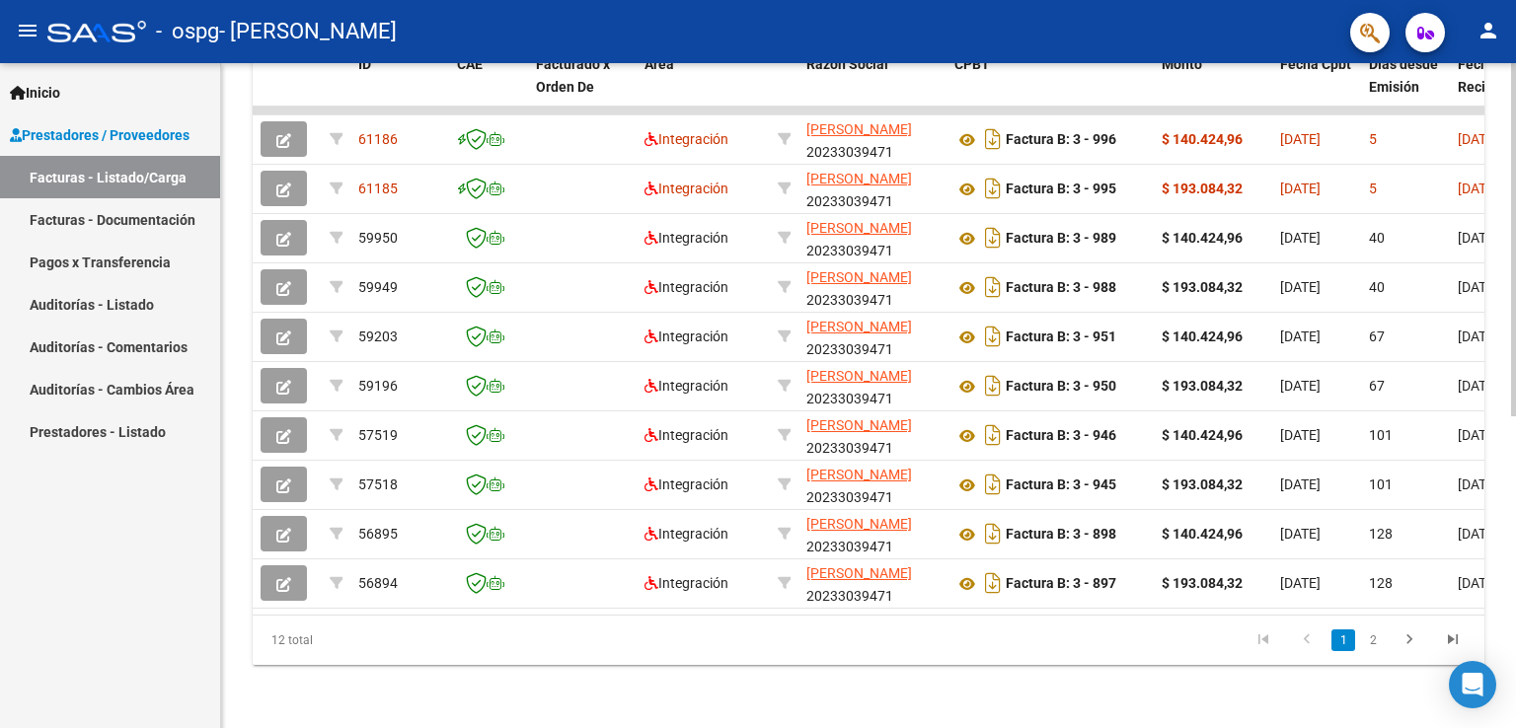
click at [1515, 470] on div at bounding box center [1513, 551] width 5 height 353
click at [1515, 463] on div at bounding box center [1513, 551] width 5 height 353
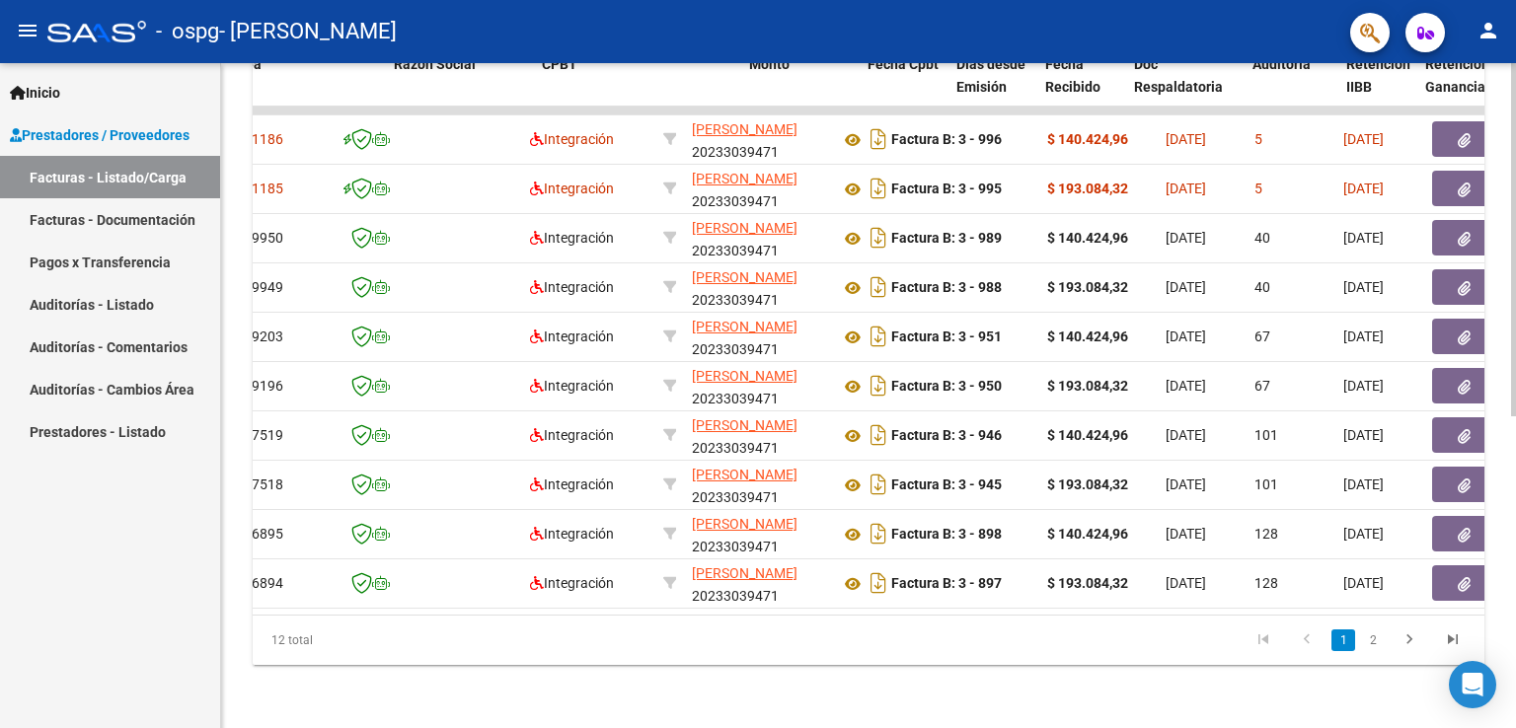
scroll to position [0, 430]
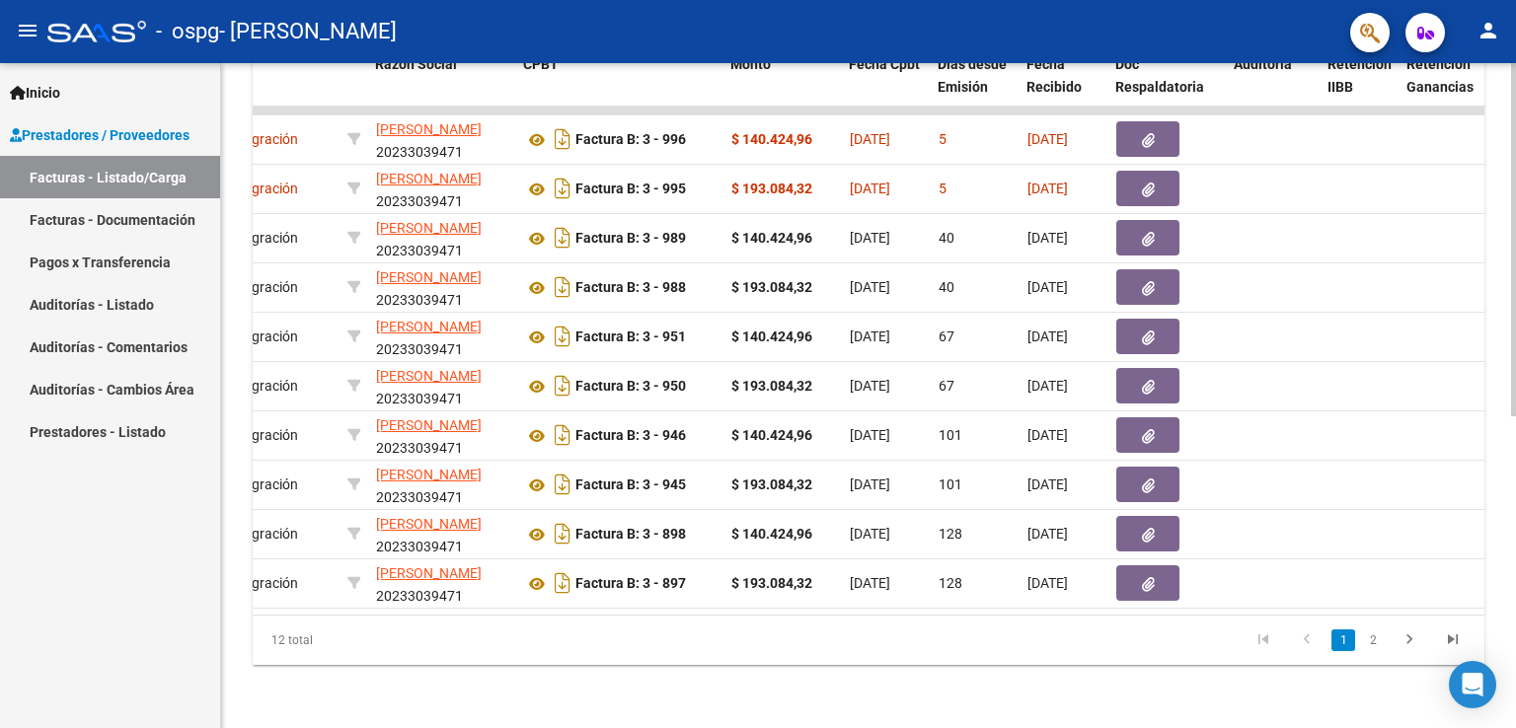
drag, startPoint x: 624, startPoint y: 621, endPoint x: 287, endPoint y: 645, distance: 337.4
click at [287, 645] on div "ID CAE Facturado x Orden De Area Razón Social CPBT Monto Fecha Cpbt Días desde …" at bounding box center [869, 354] width 1232 height 622
click at [1498, 29] on mat-icon "person" at bounding box center [1488, 31] width 24 height 24
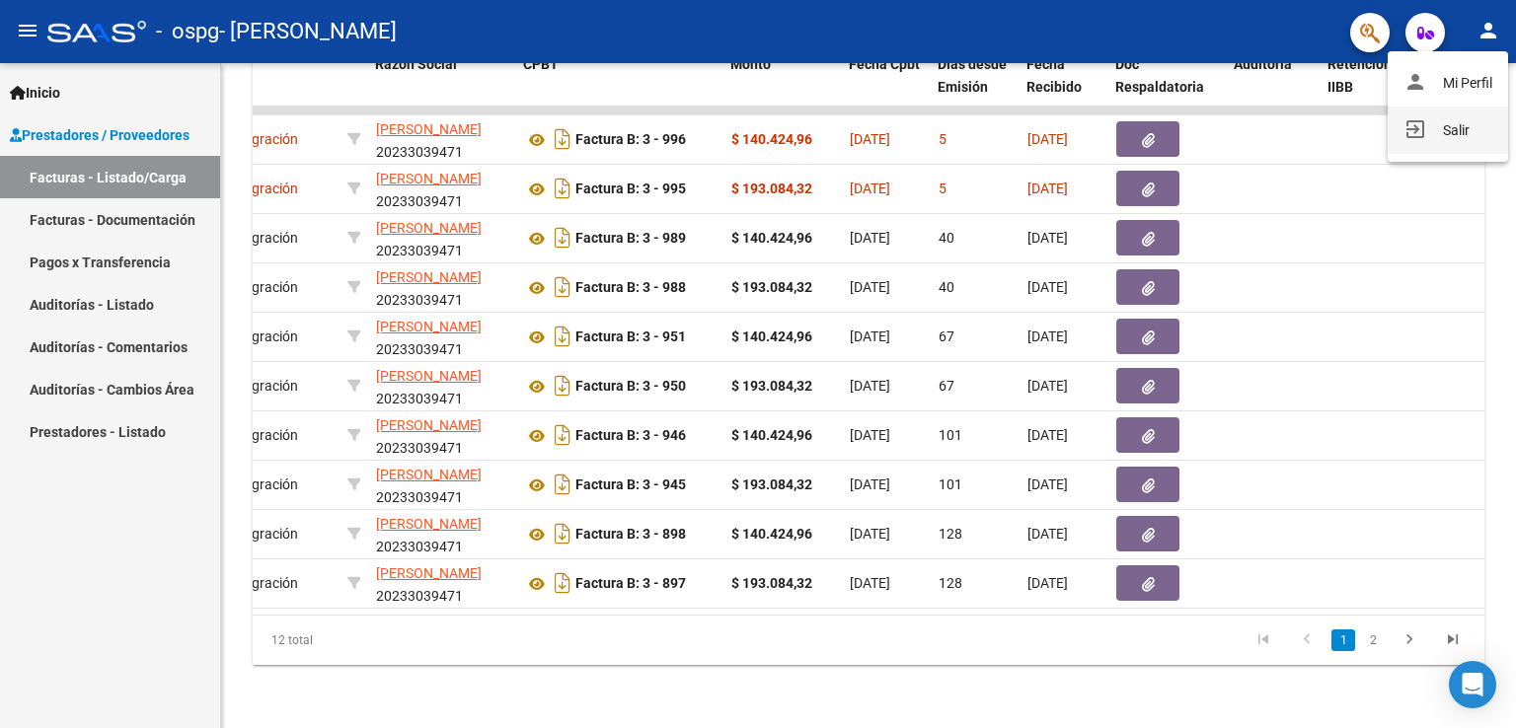
click at [1446, 141] on button "exit_to_app Salir" at bounding box center [1448, 130] width 120 height 47
